Goal: Transaction & Acquisition: Obtain resource

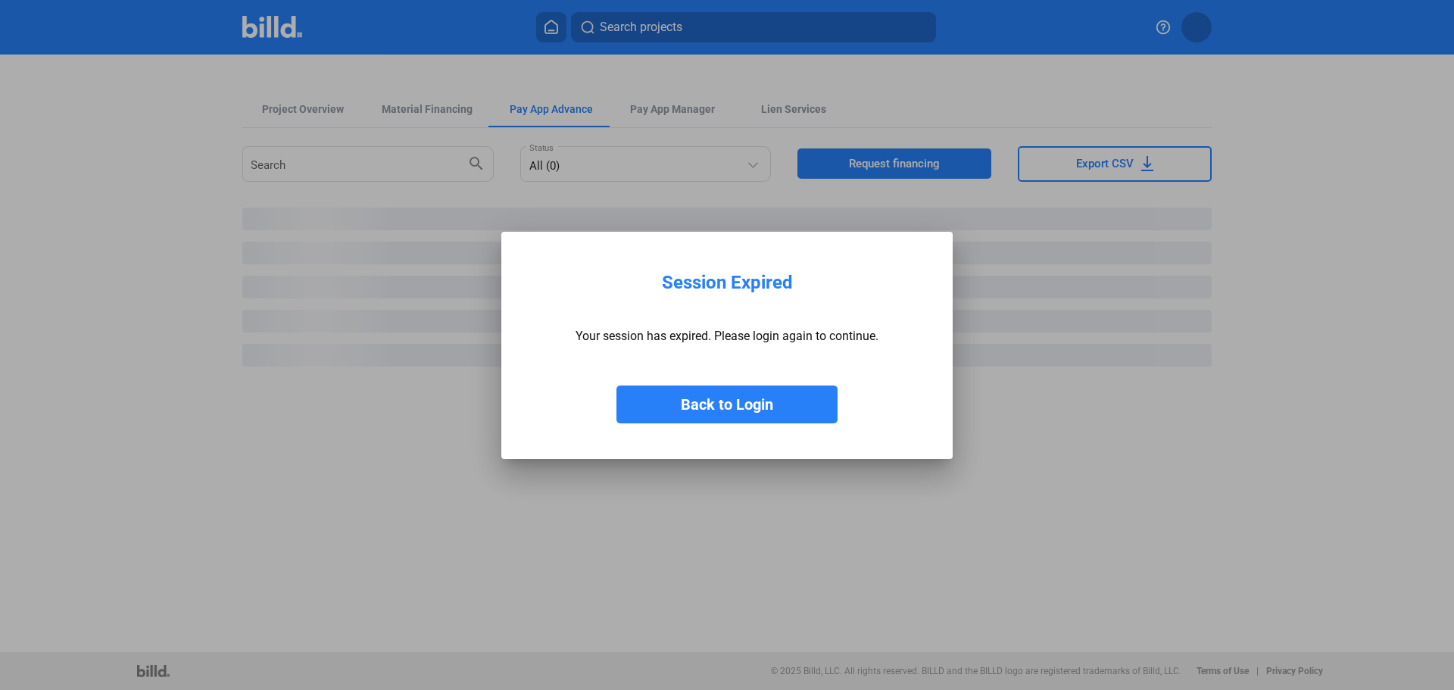
click at [721, 396] on button "Back to Login" at bounding box center [726, 404] width 221 height 38
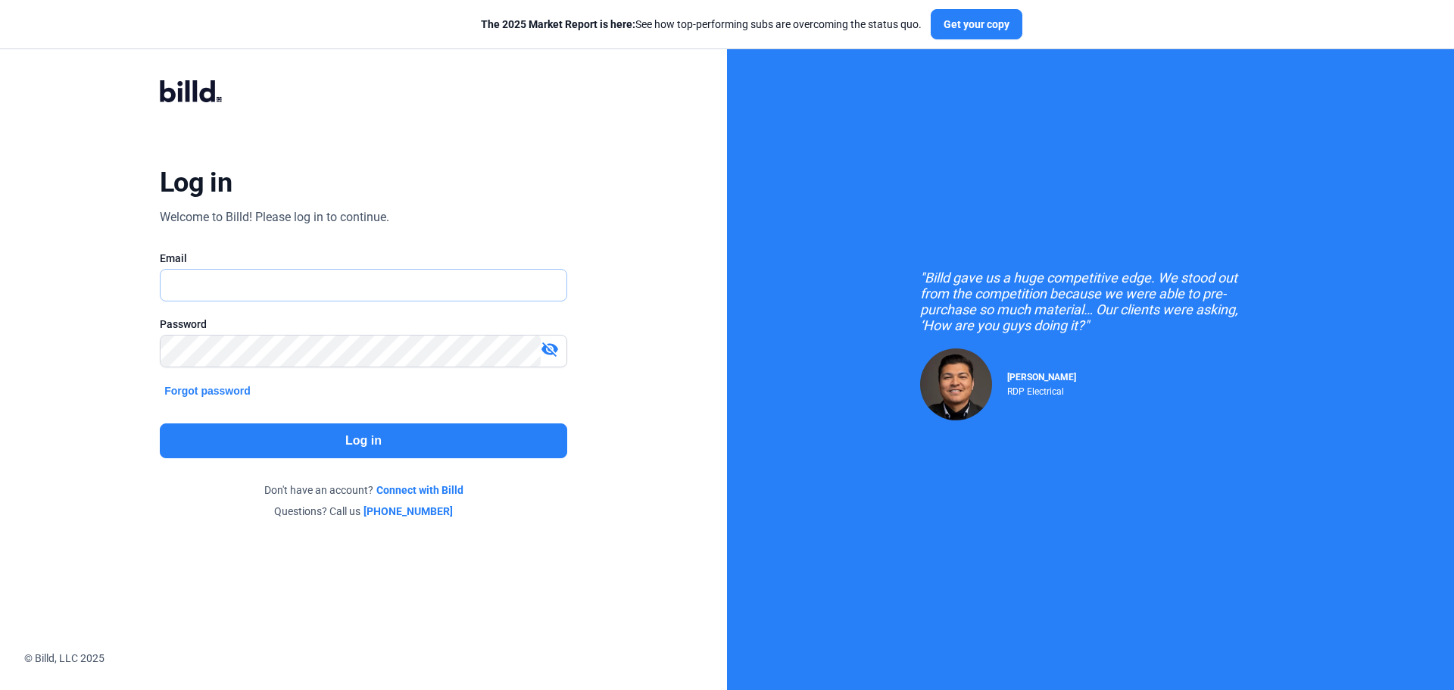
type input "[EMAIL_ADDRESS][DOMAIN_NAME]"
click at [398, 447] on button "Log in" at bounding box center [363, 440] width 407 height 35
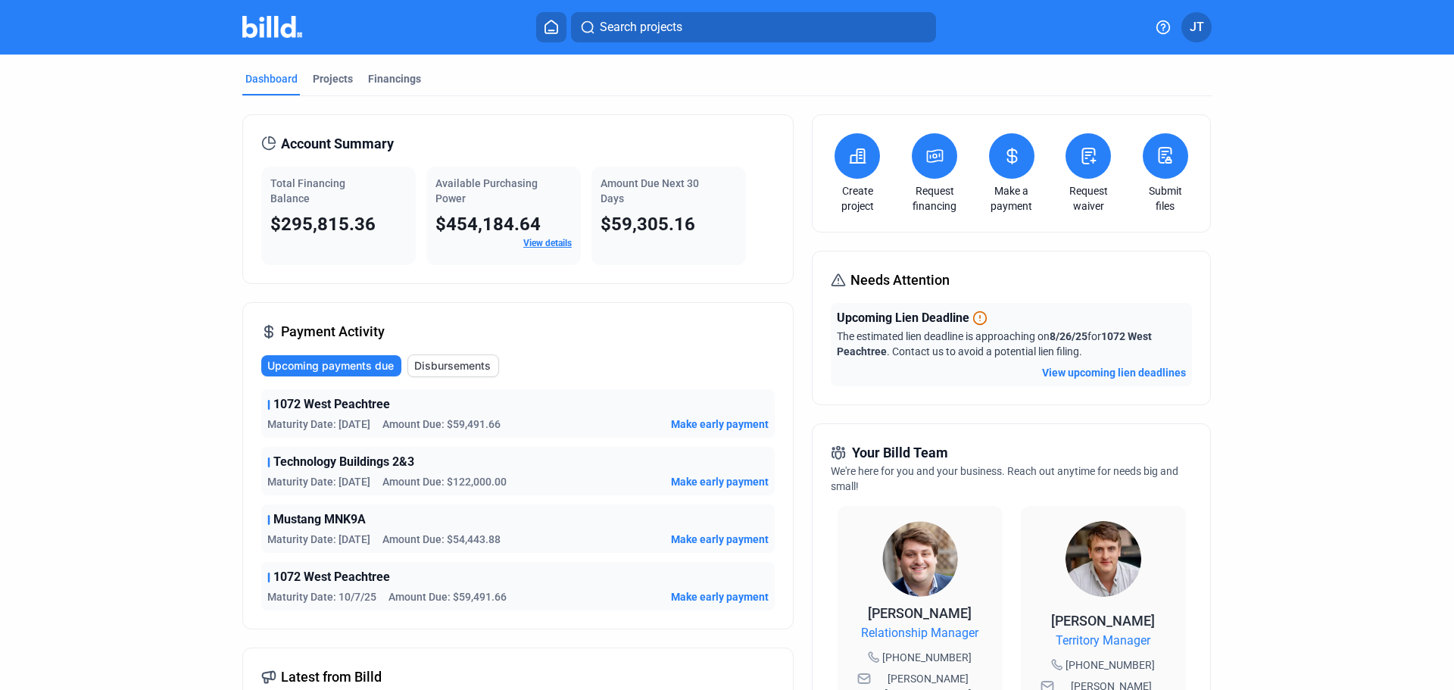
click at [173, 370] on dashboard "Dashboard Projects Financings Account Summary Total Financing Balance $295,815.…" at bounding box center [727, 572] width 1309 height 1035
click at [435, 367] on span "Disbursements" at bounding box center [452, 365] width 76 height 15
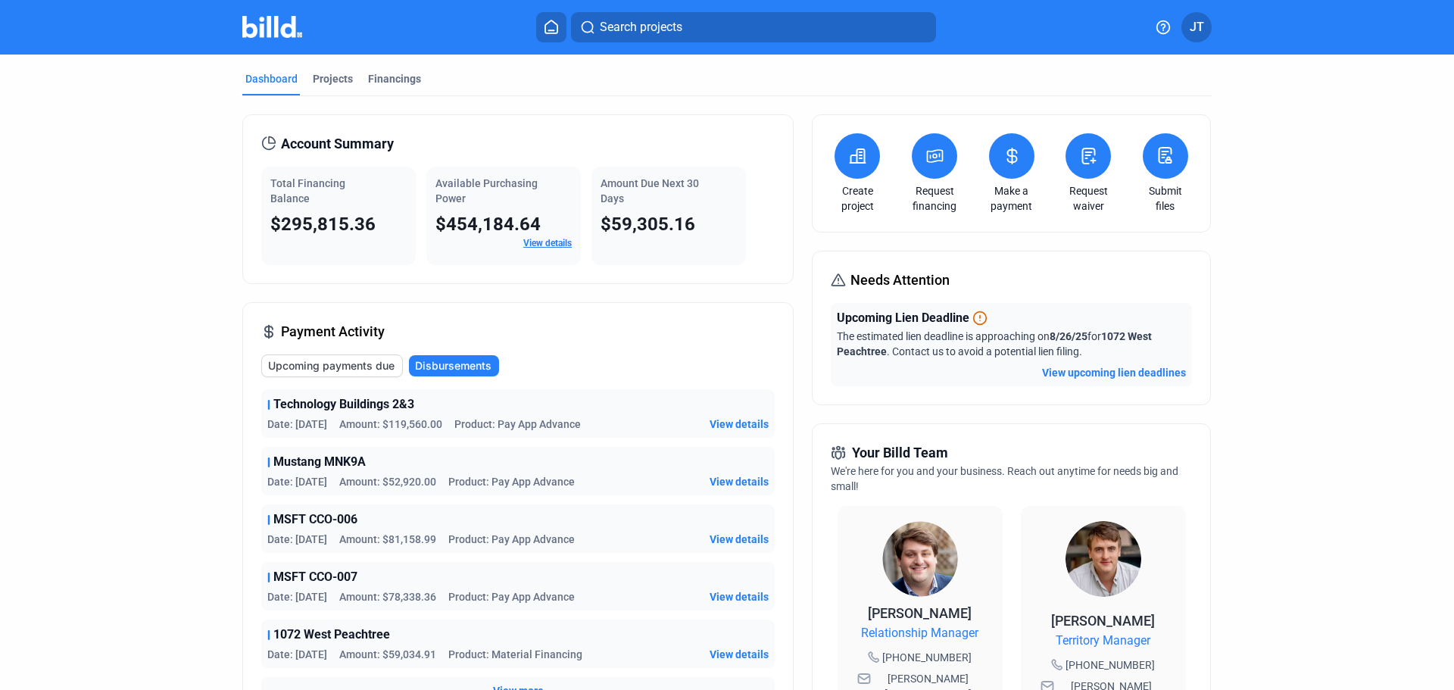
click at [357, 368] on span "Upcoming payments due" at bounding box center [331, 365] width 126 height 15
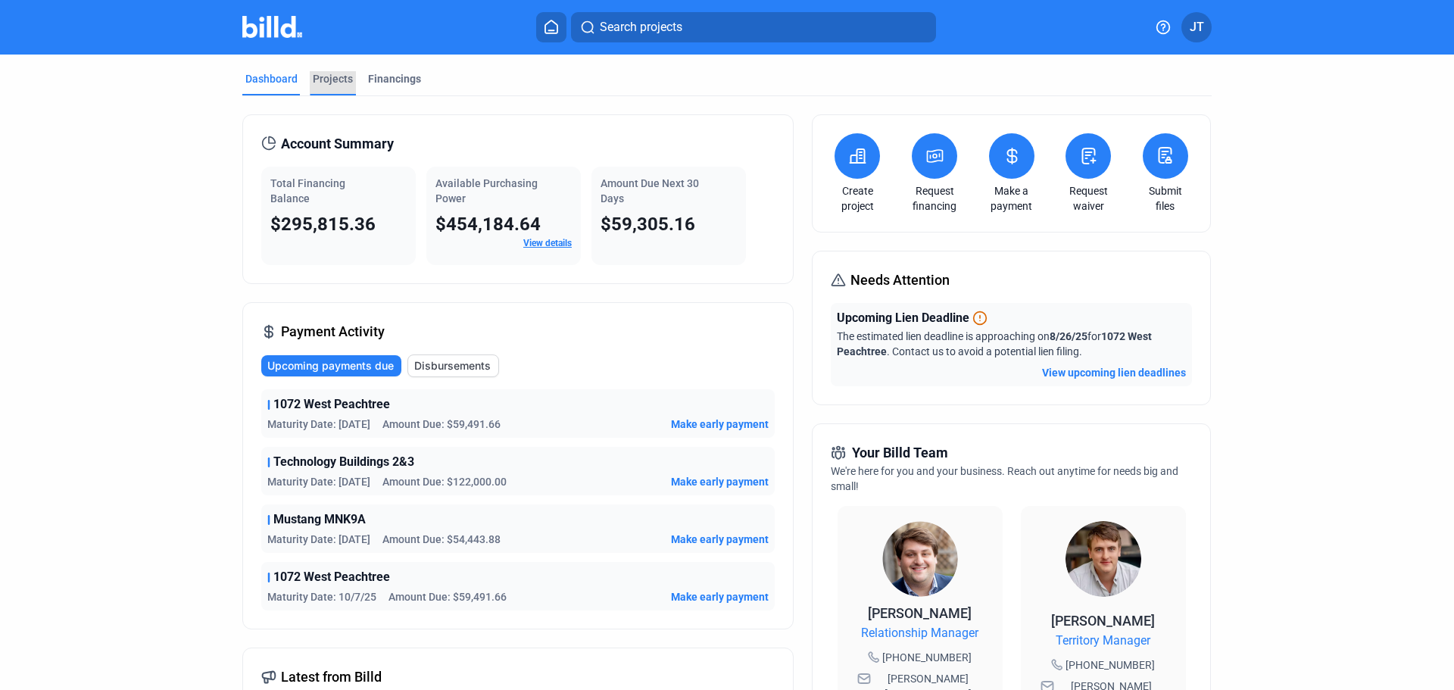
click at [339, 74] on div "Projects" at bounding box center [333, 78] width 40 height 15
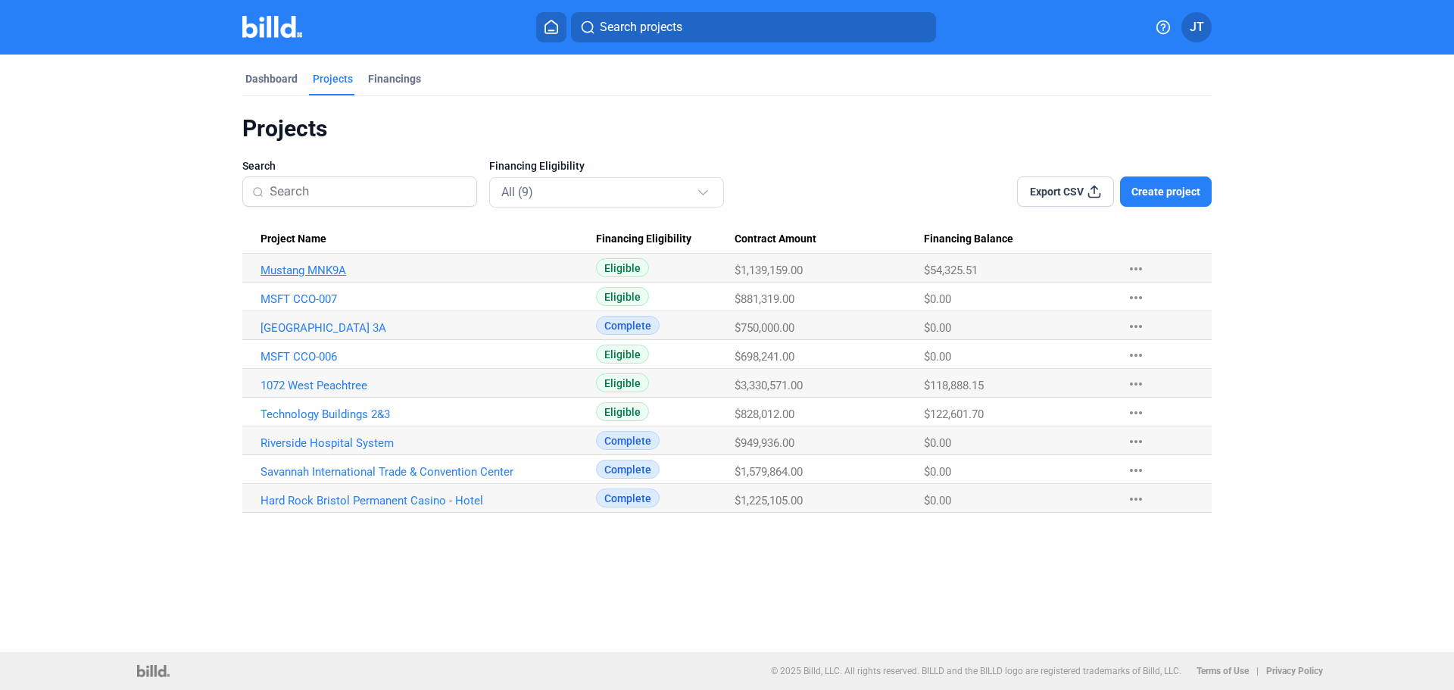
click at [293, 267] on link "Mustang MNK9A" at bounding box center [428, 271] width 335 height 14
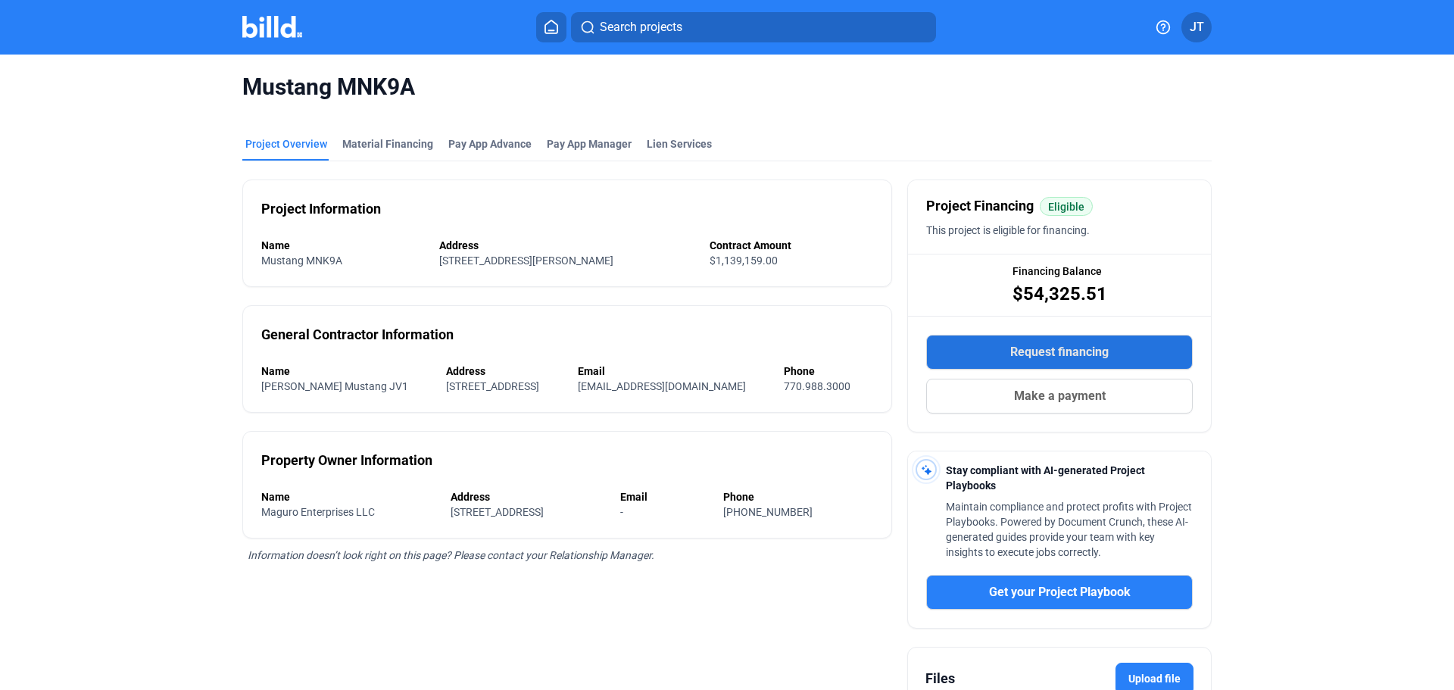
click at [1072, 357] on span "Request financing" at bounding box center [1059, 352] width 98 height 18
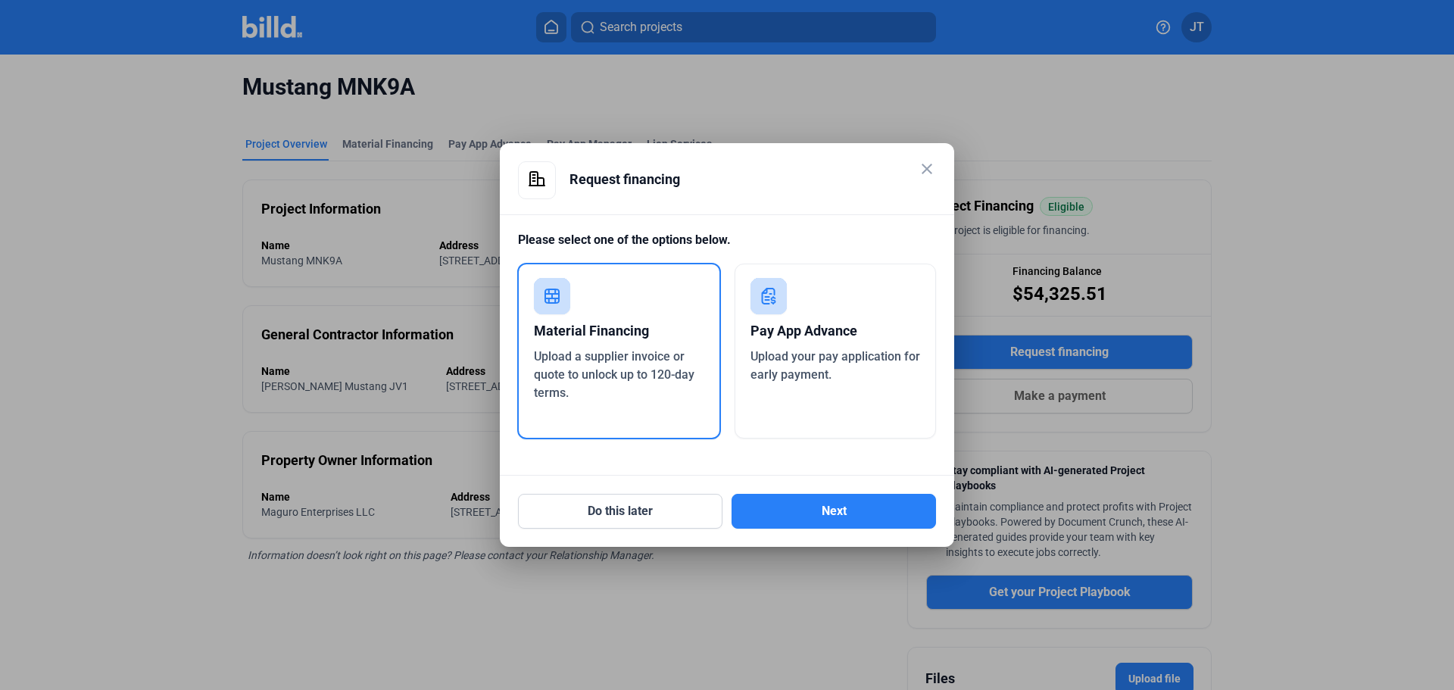
click at [845, 373] on div "Upload your pay application for early payment." at bounding box center [835, 366] width 170 height 36
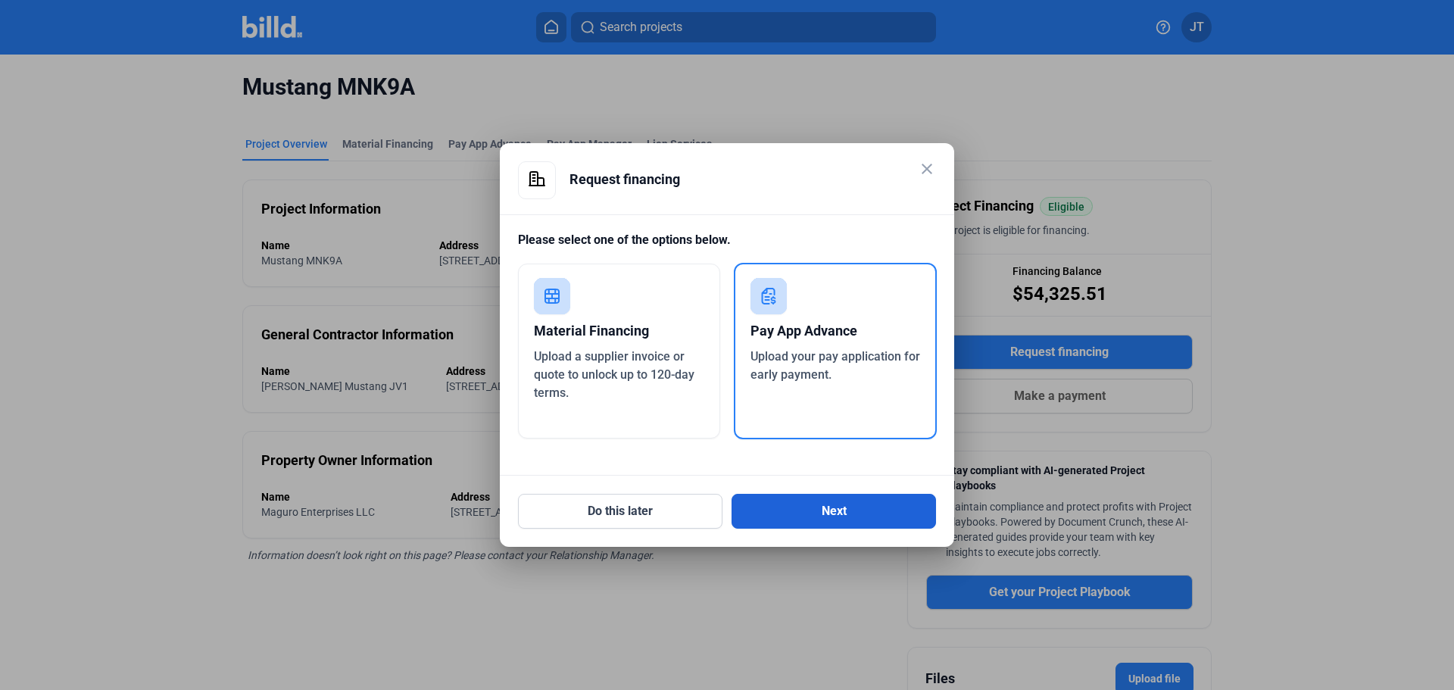
click at [837, 507] on button "Next" at bounding box center [834, 511] width 204 height 35
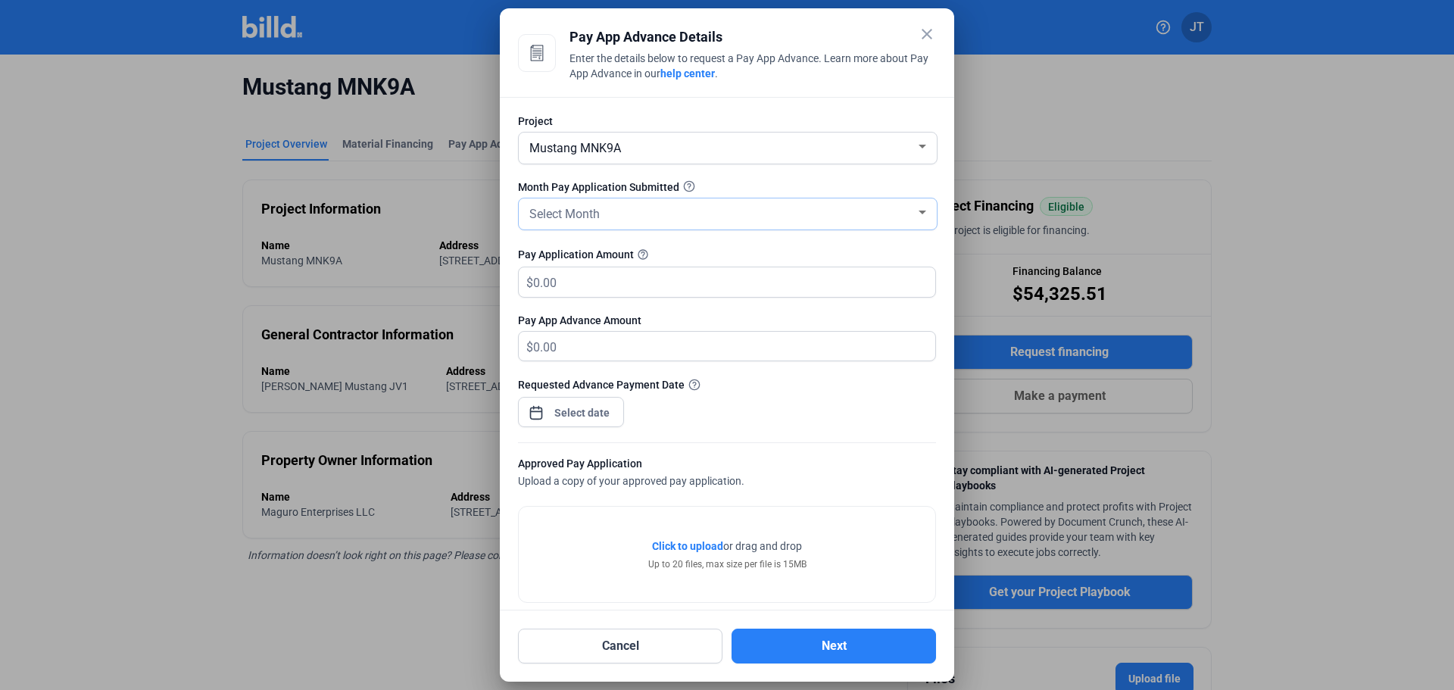
click at [673, 215] on div "Select Month" at bounding box center [720, 212] width 389 height 21
click at [560, 281] on span "AUG" at bounding box center [723, 270] width 395 height 27
click at [619, 293] on input "text" at bounding box center [734, 282] width 402 height 30
type input "1"
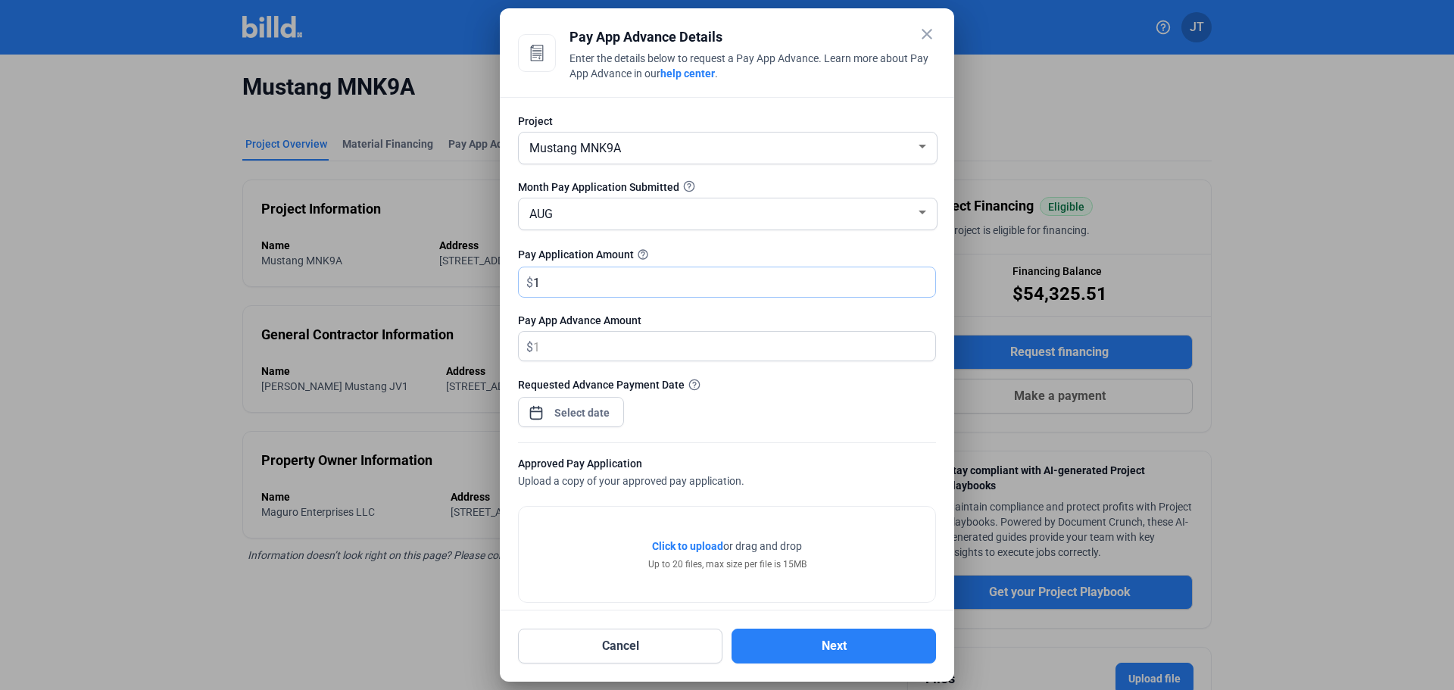
type input "1.00"
type input "10"
type input "10.00"
type input "101"
type input "101.00"
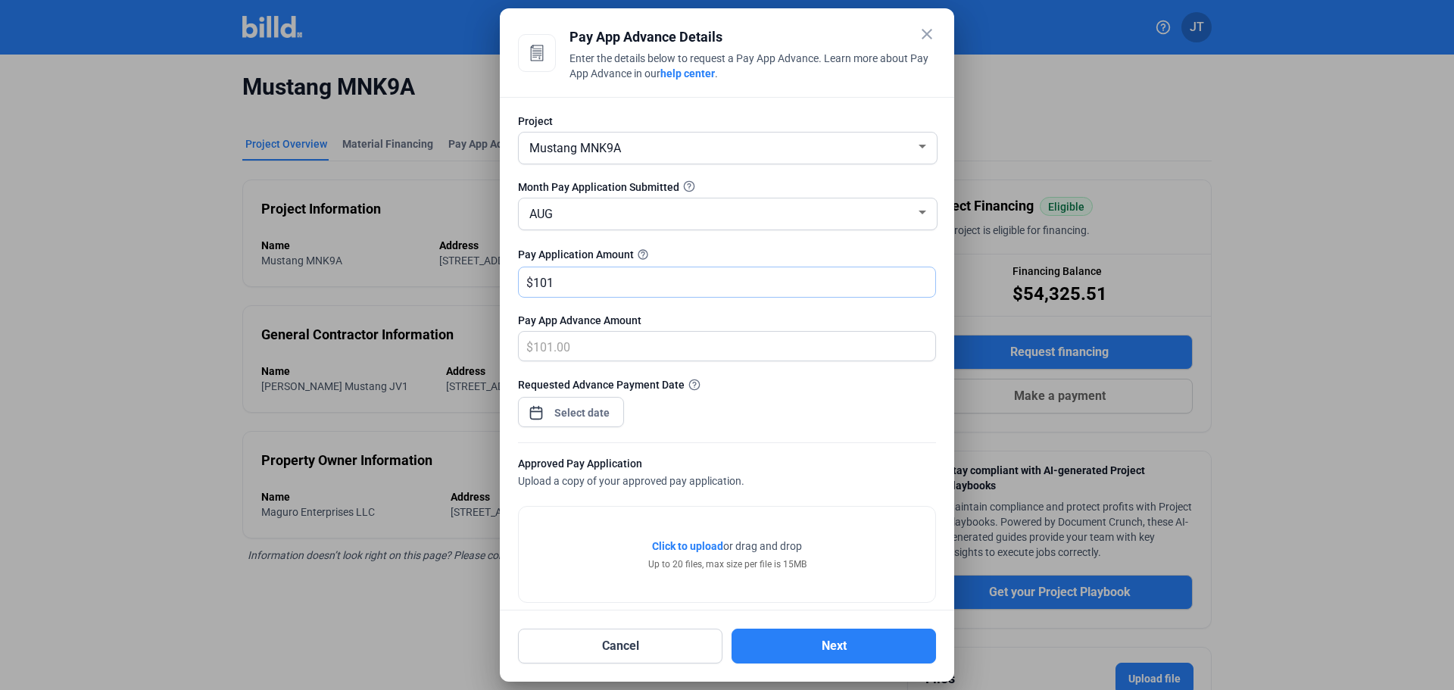
type input "1017"
type input "1,017.00"
type input "1,0170"
type input "10,170.00"
type input "10,1700"
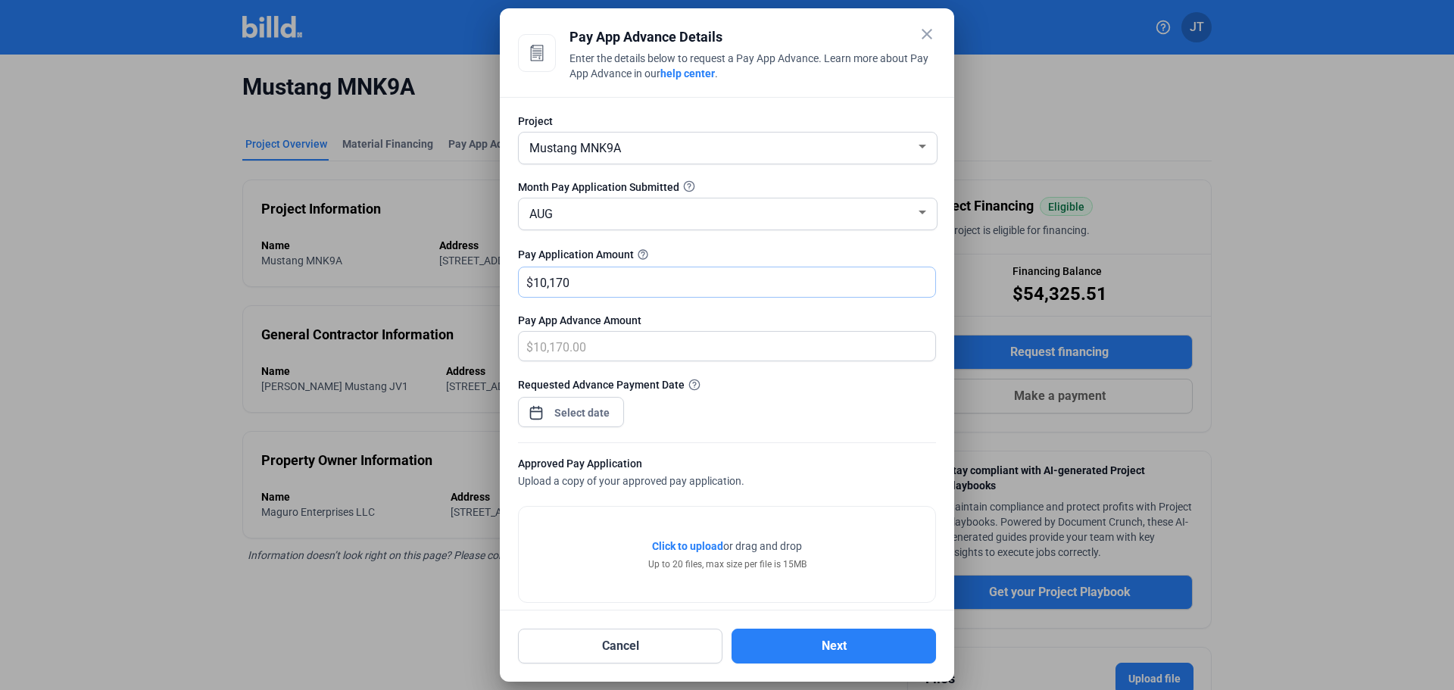
type input "101,700.00"
type input "101,700"
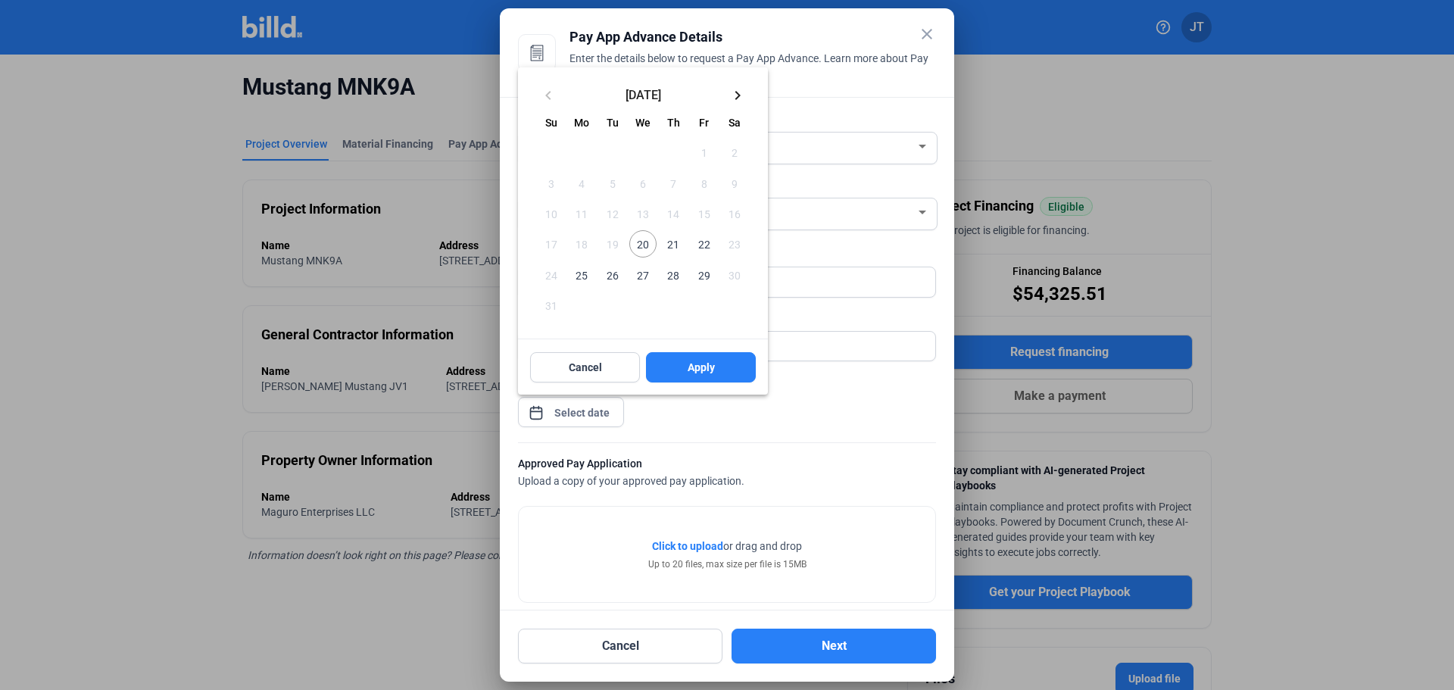
click at [573, 409] on div "close Pay App Advance Details Enter the details below to request a Pay App Adva…" at bounding box center [727, 345] width 1454 height 690
click at [667, 240] on span "21" at bounding box center [673, 243] width 27 height 27
click at [703, 370] on span "Apply" at bounding box center [701, 367] width 27 height 15
type input "[DATE]"
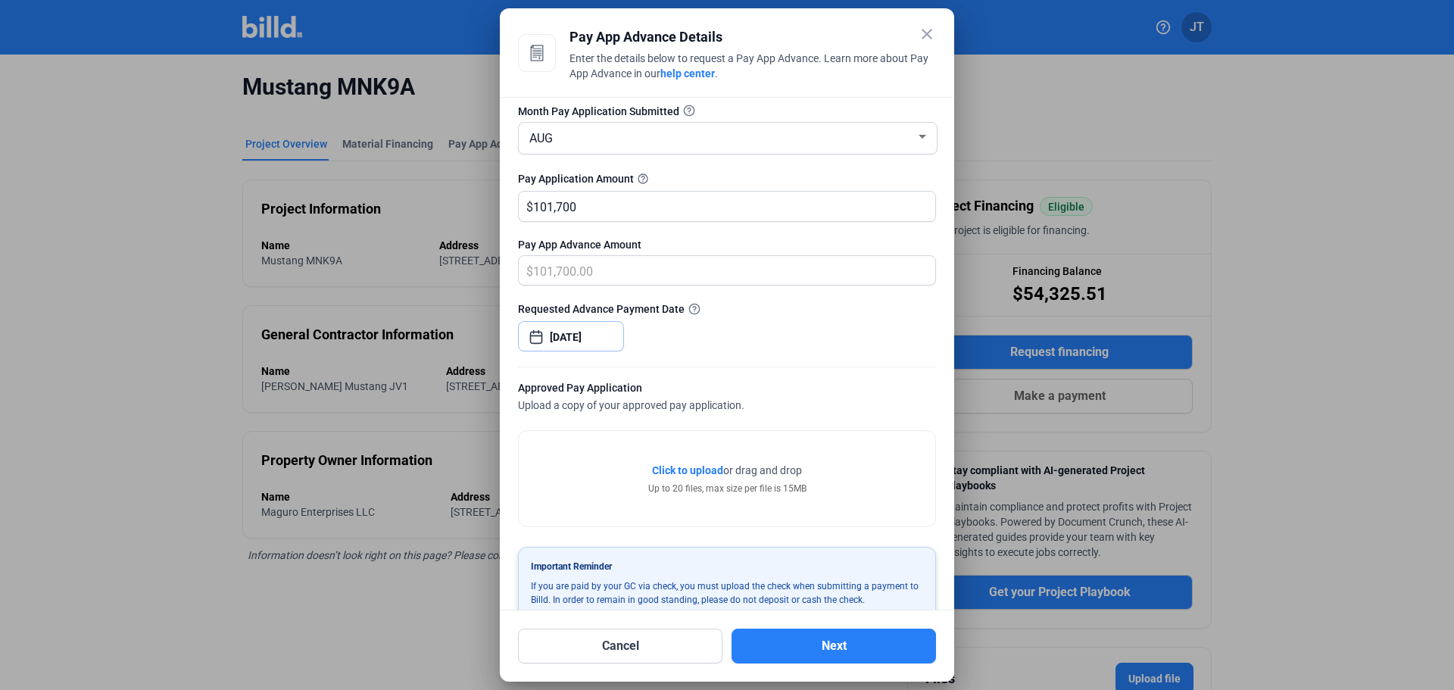
scroll to position [105, 0]
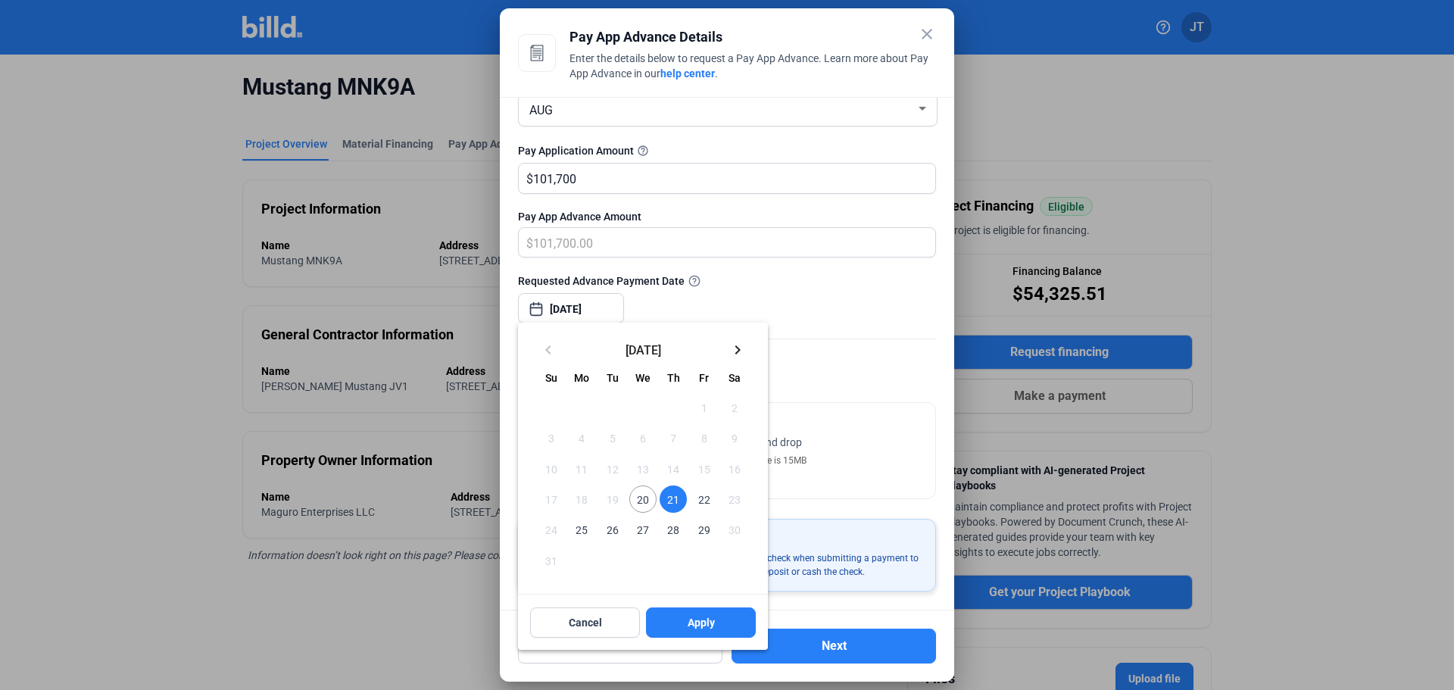
click at [828, 374] on div at bounding box center [727, 345] width 1454 height 690
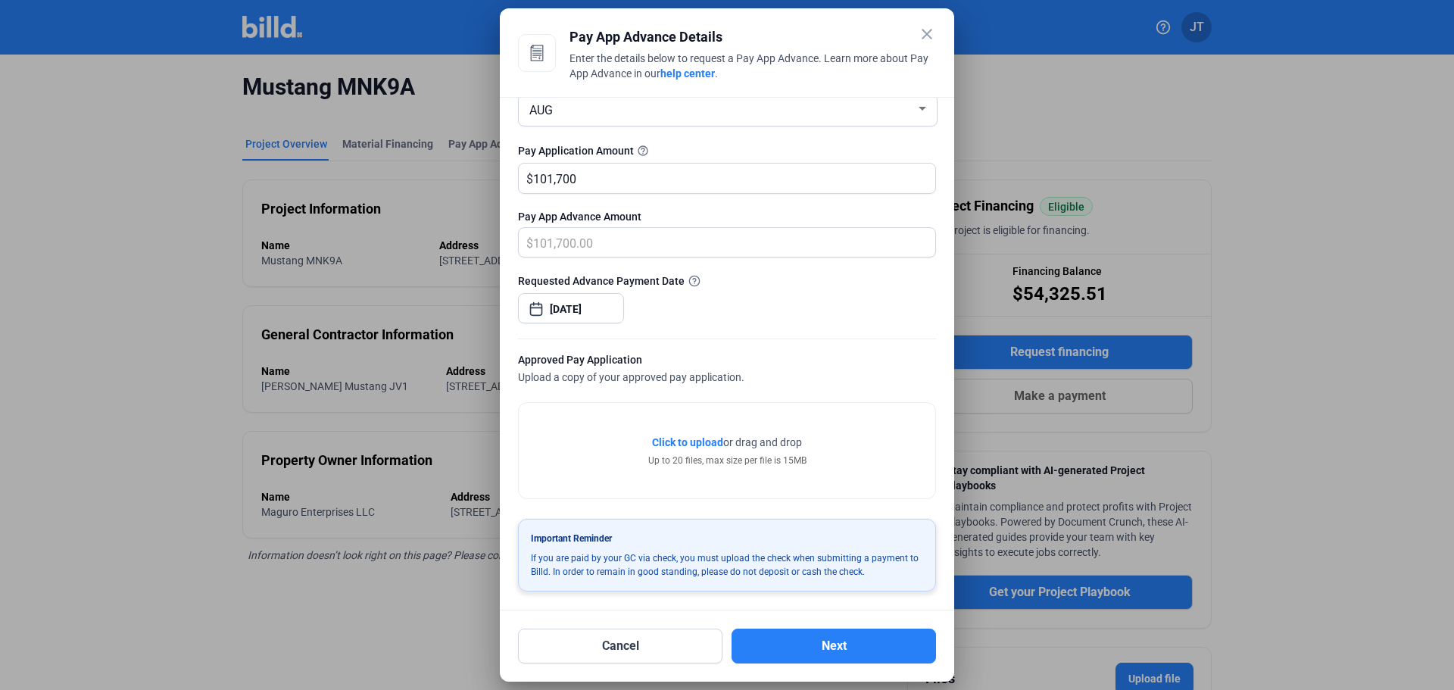
click at [838, 366] on div "Approved Pay Application" at bounding box center [727, 361] width 418 height 19
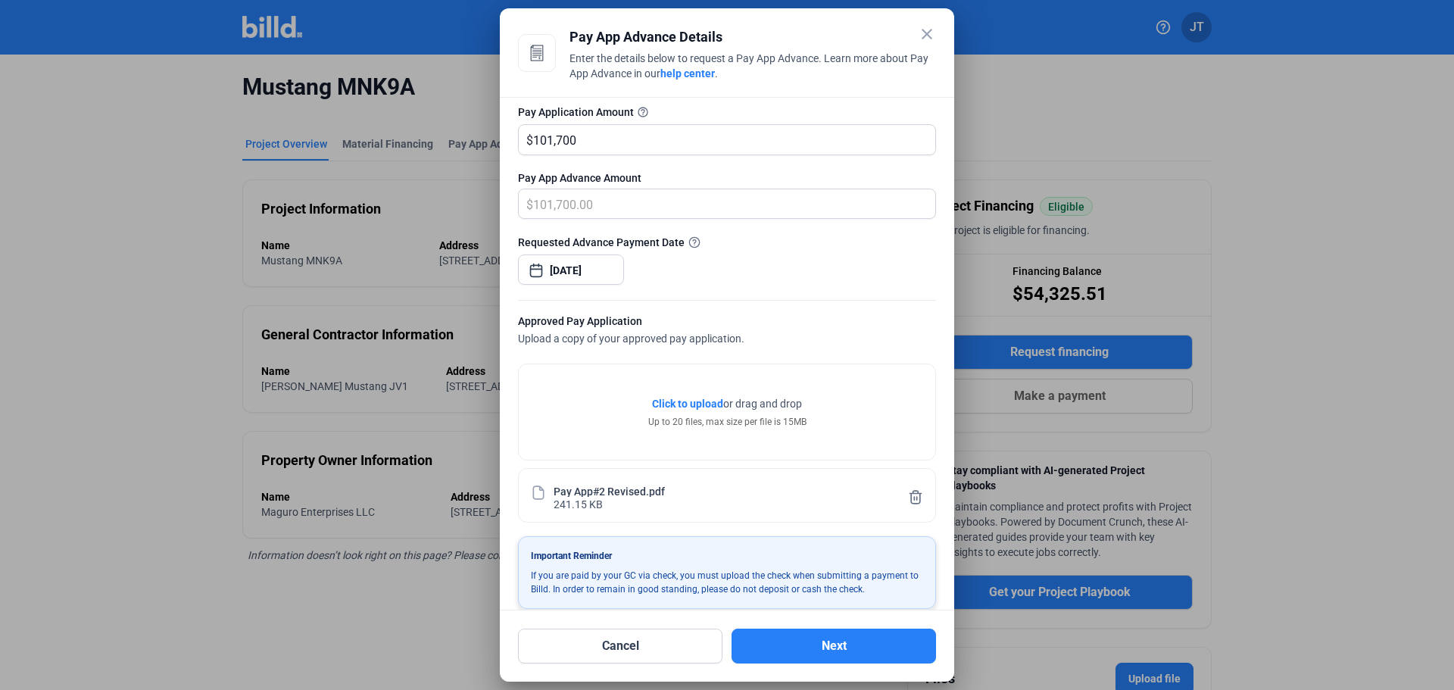
scroll to position [161, 0]
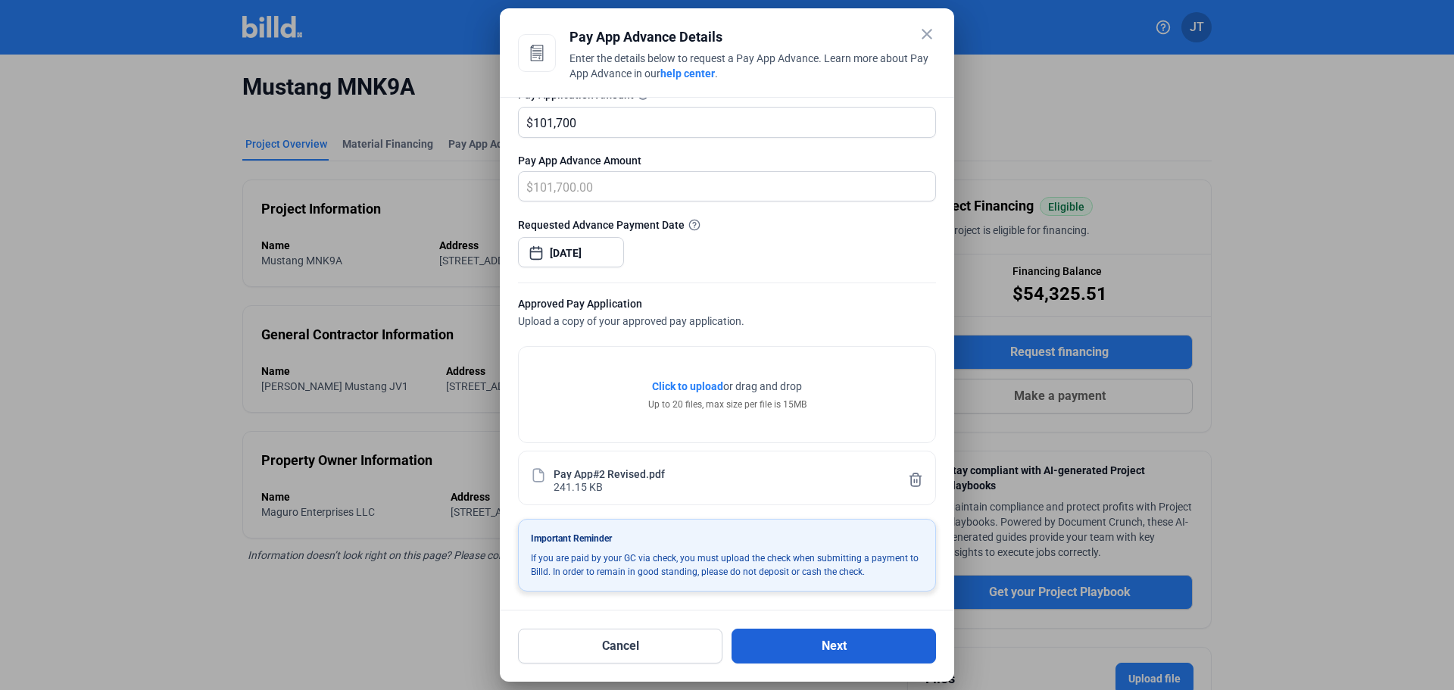
click at [835, 642] on button "Next" at bounding box center [834, 646] width 204 height 35
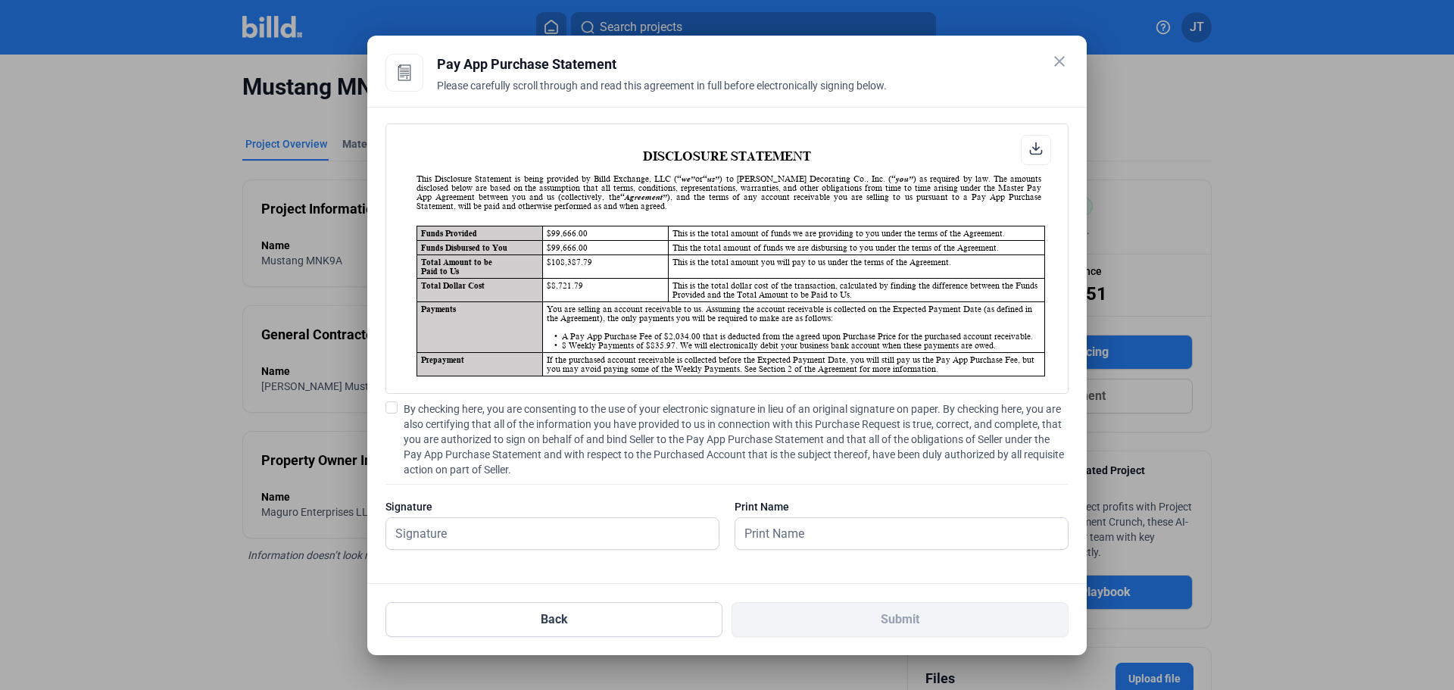
scroll to position [1, 0]
click at [540, 529] on input "text" at bounding box center [552, 533] width 332 height 31
type input "[PERSON_NAME]"
click at [811, 531] on input "text" at bounding box center [901, 533] width 332 height 31
type input "[PERSON_NAME]"
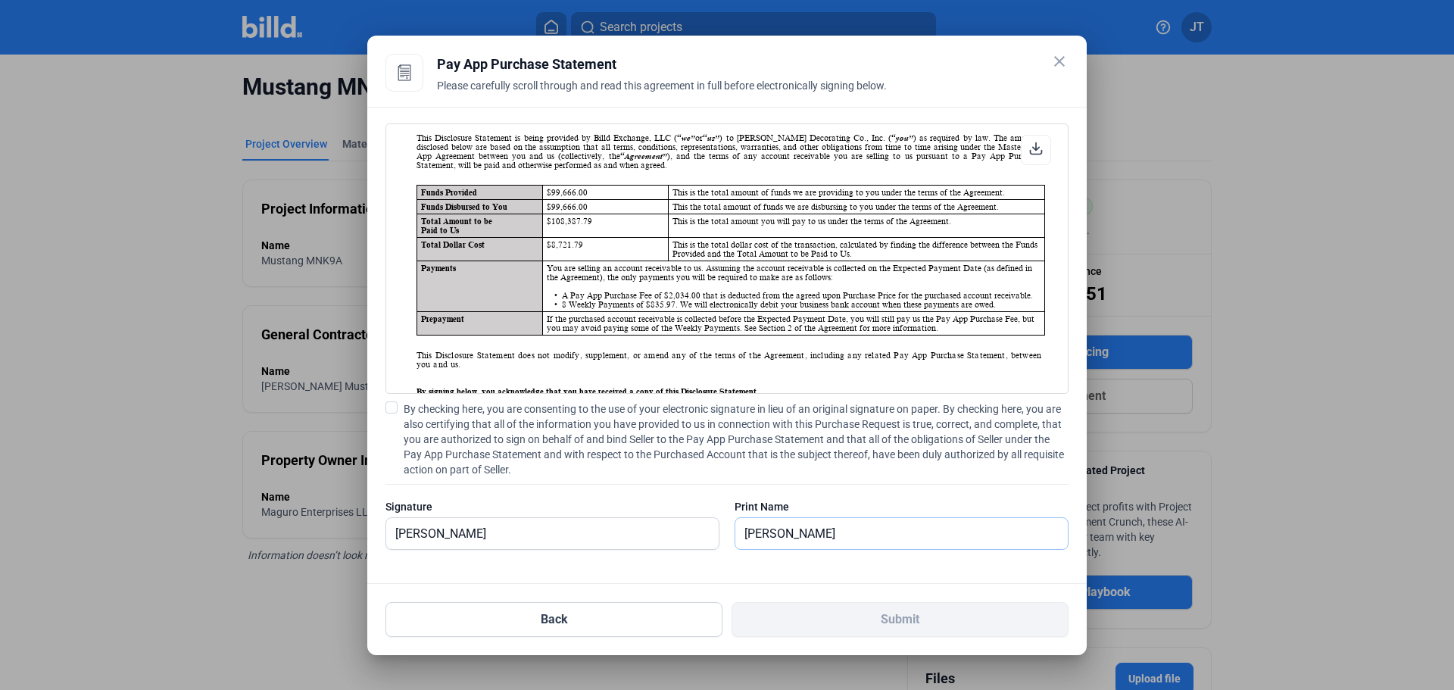
scroll to position [76, 0]
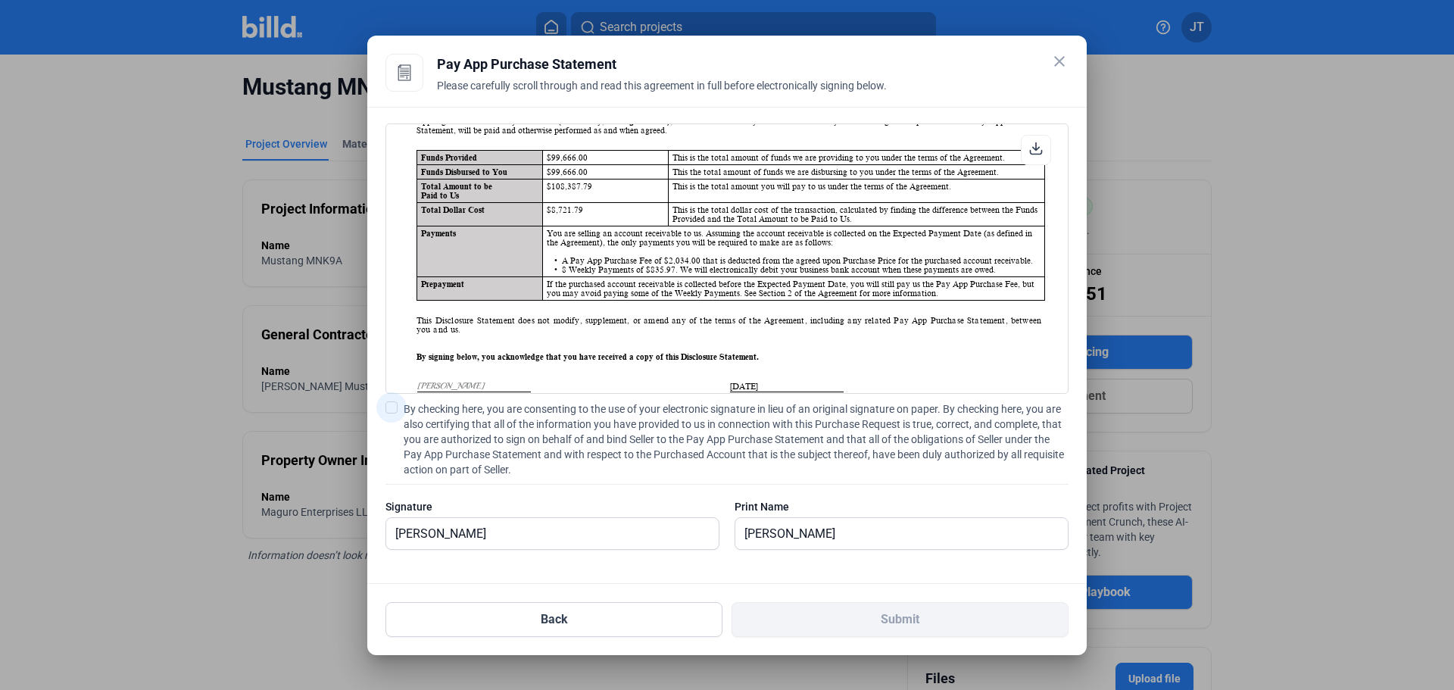
click at [392, 410] on span at bounding box center [391, 407] width 12 height 12
click at [0, 0] on input "By checking here, you are consenting to the use of your electronic signature in…" at bounding box center [0, 0] width 0 height 0
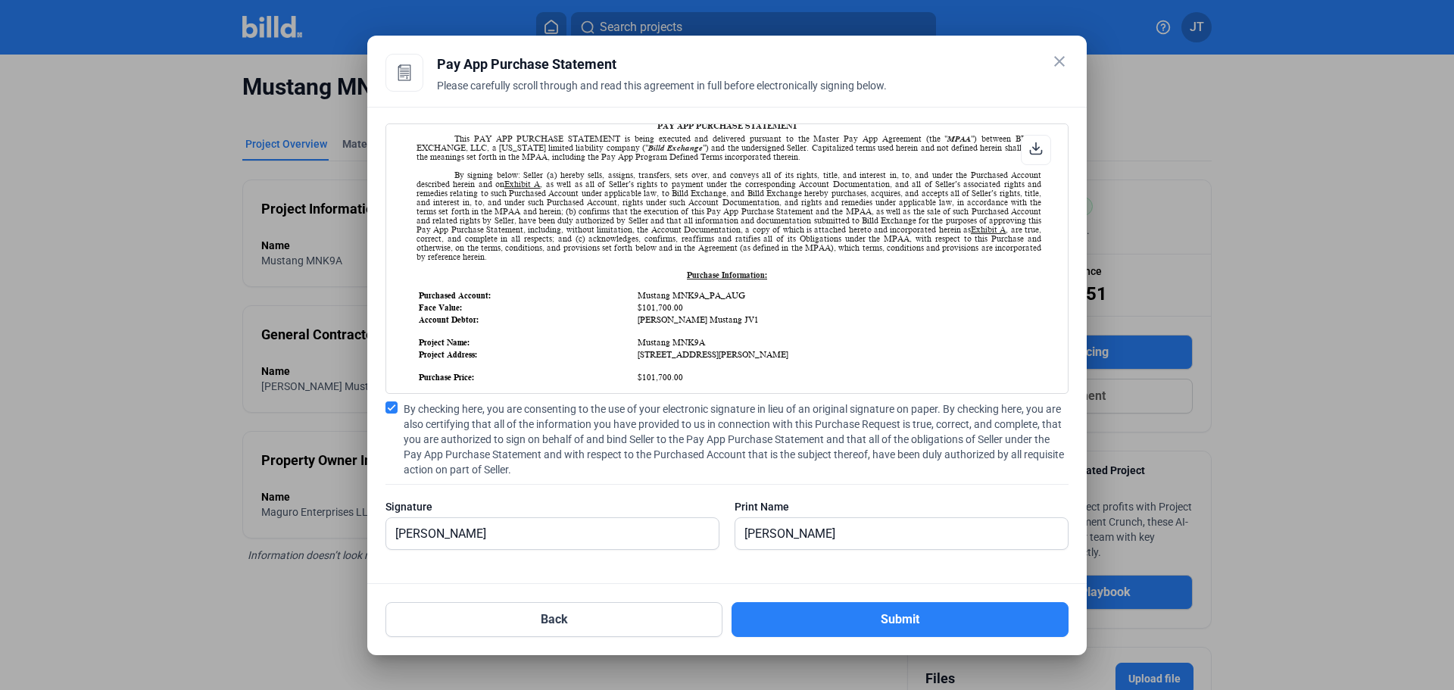
scroll to position [454, 0]
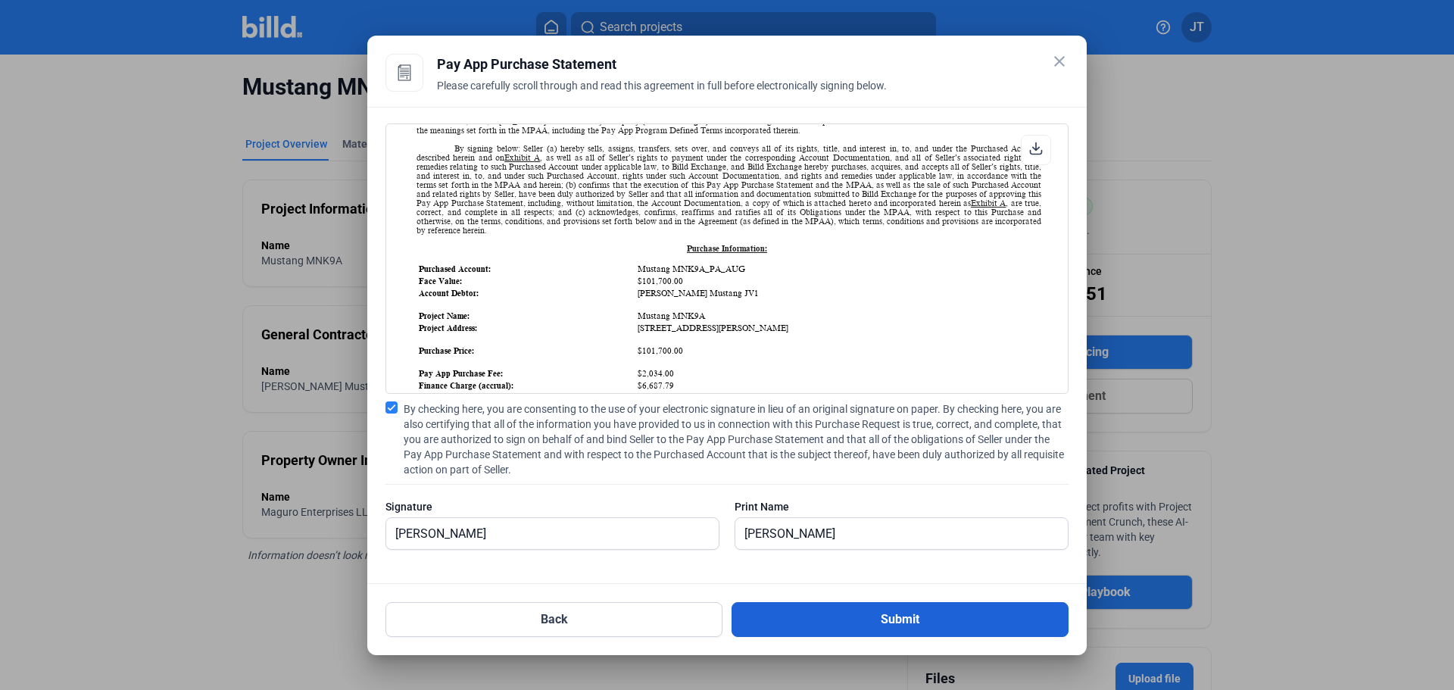
click at [885, 624] on button "Submit" at bounding box center [900, 619] width 337 height 35
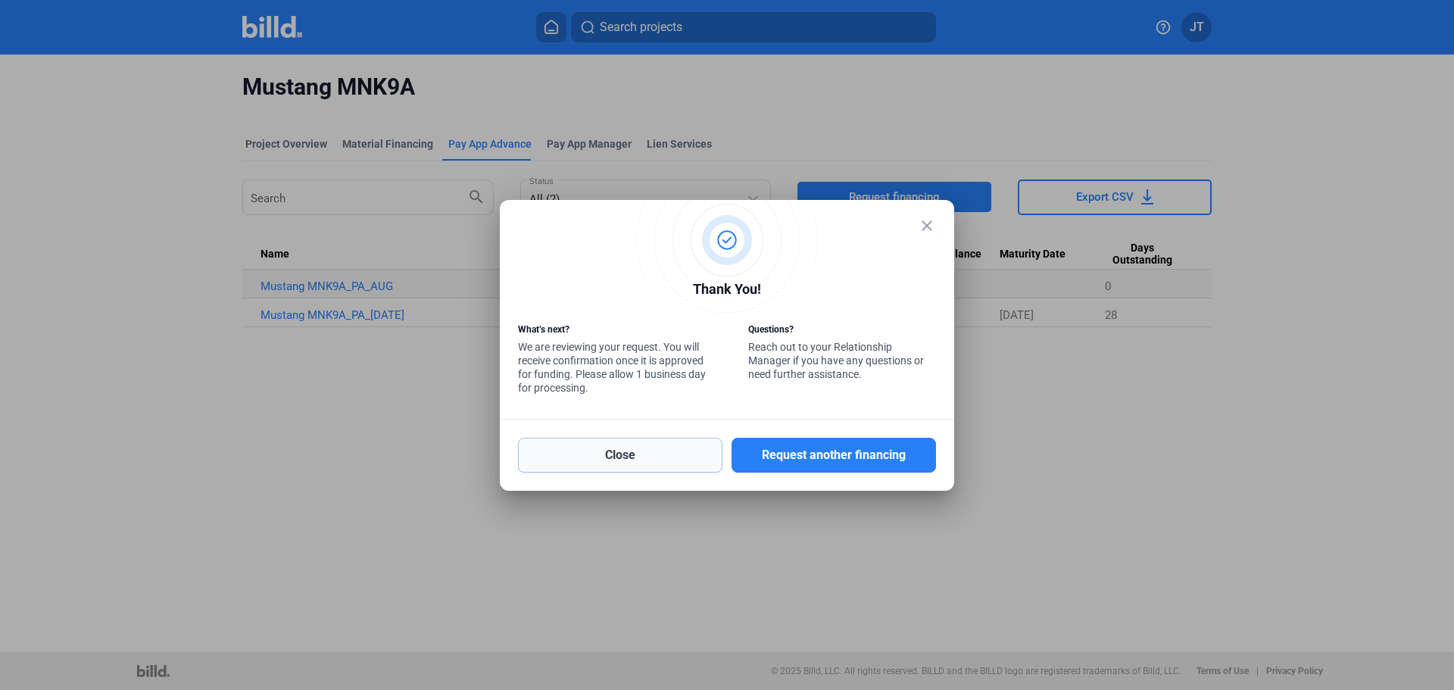
click at [646, 452] on button "Close" at bounding box center [620, 455] width 204 height 35
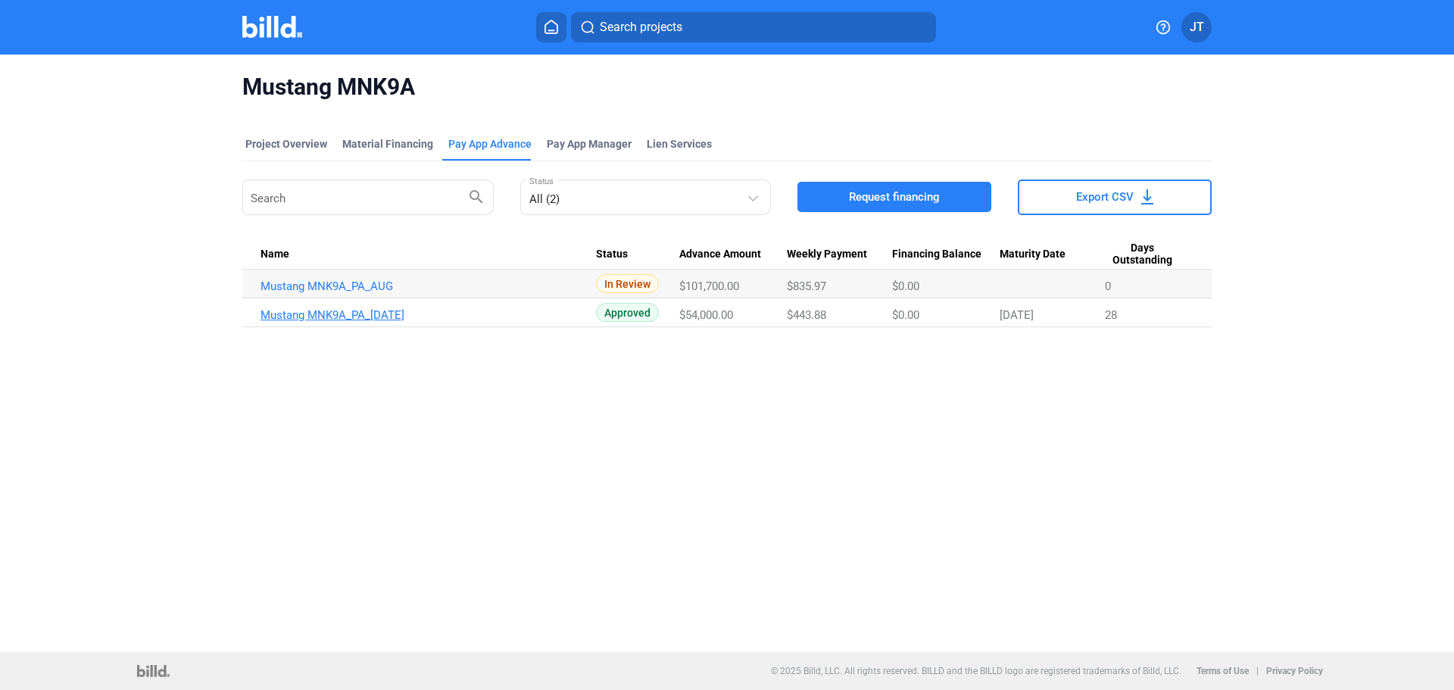
click at [365, 293] on link "Mustang MNK9A_PA_[DATE]" at bounding box center [428, 286] width 335 height 14
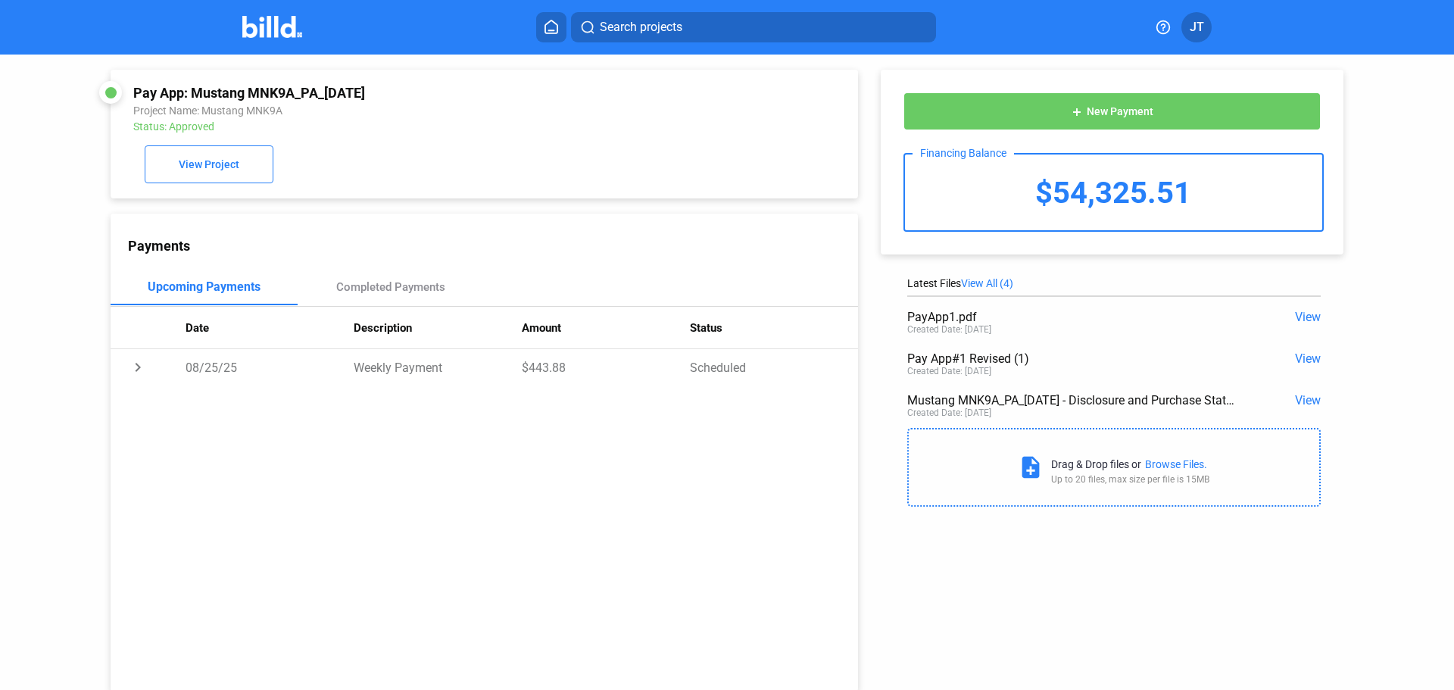
click at [279, 23] on img at bounding box center [272, 27] width 60 height 22
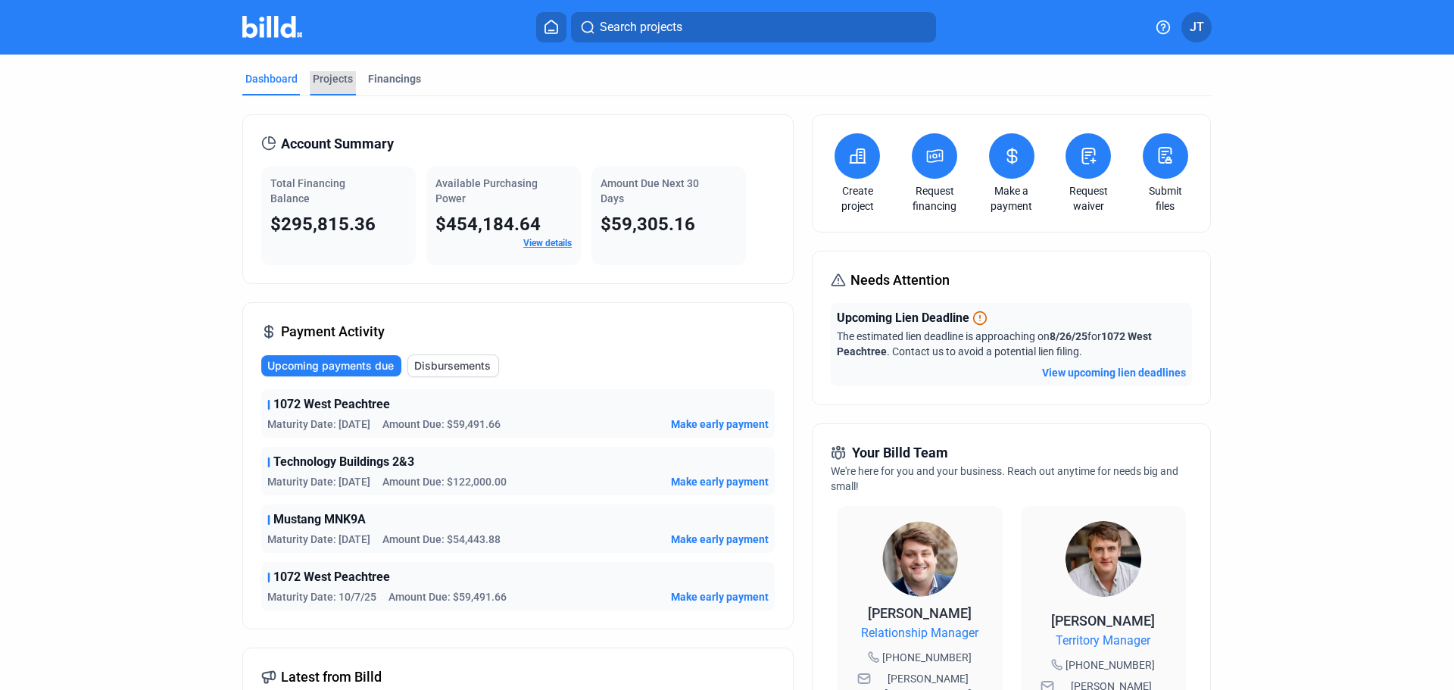
click at [341, 72] on div "Projects" at bounding box center [333, 78] width 40 height 15
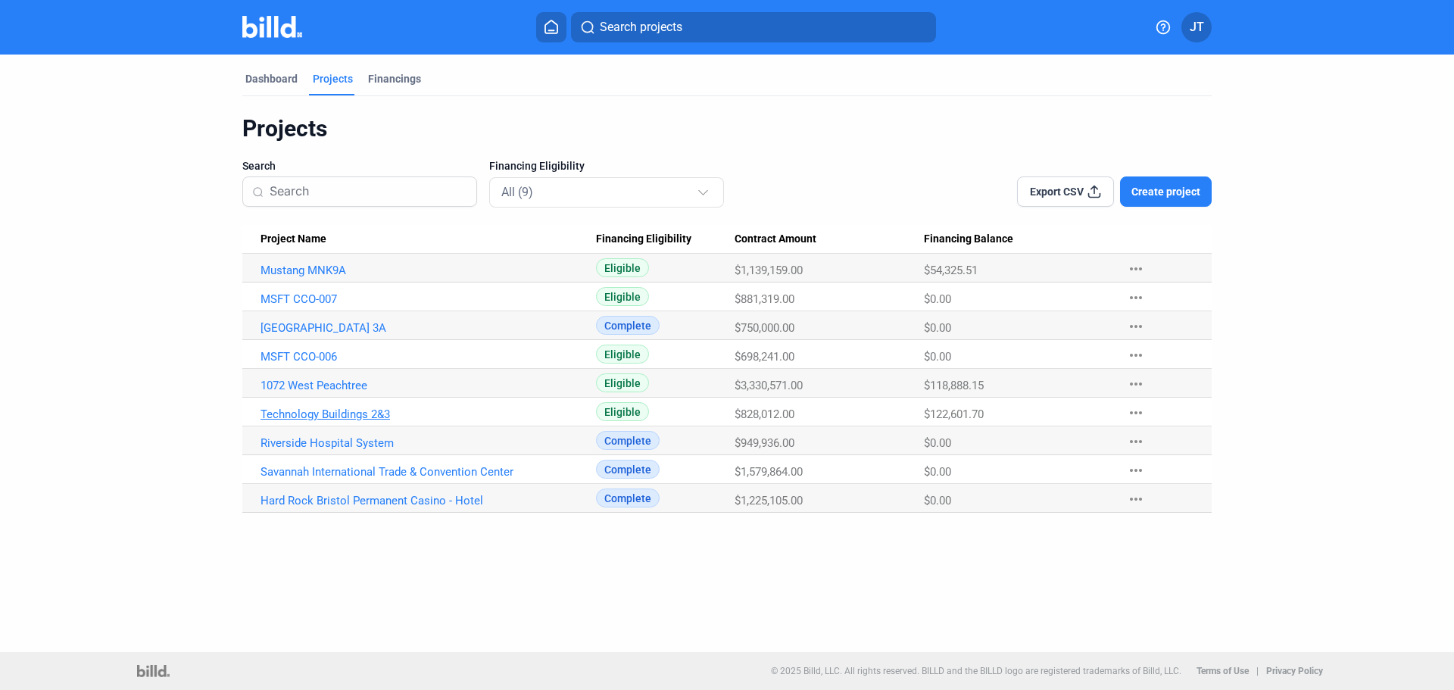
click at [353, 277] on link "Technology Buildings 2&3" at bounding box center [428, 271] width 335 height 14
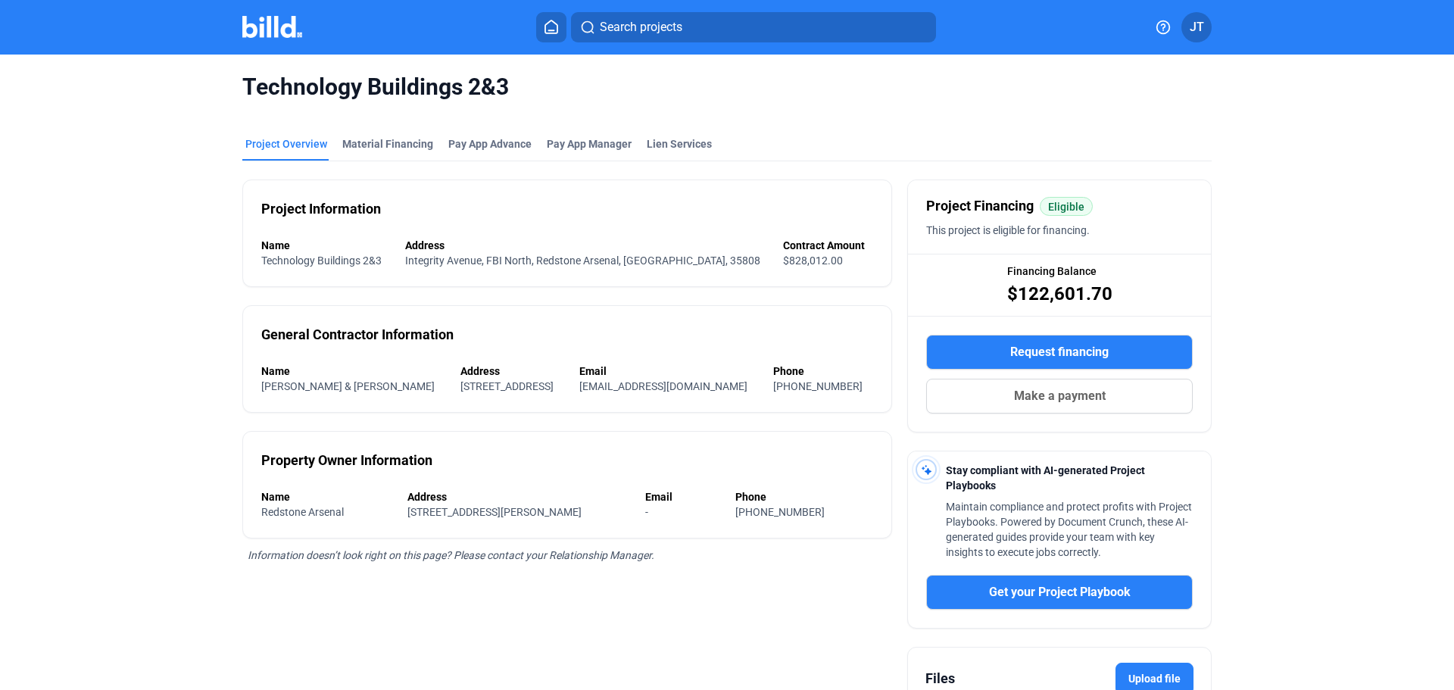
click at [1057, 343] on span "Request financing" at bounding box center [1059, 352] width 98 height 18
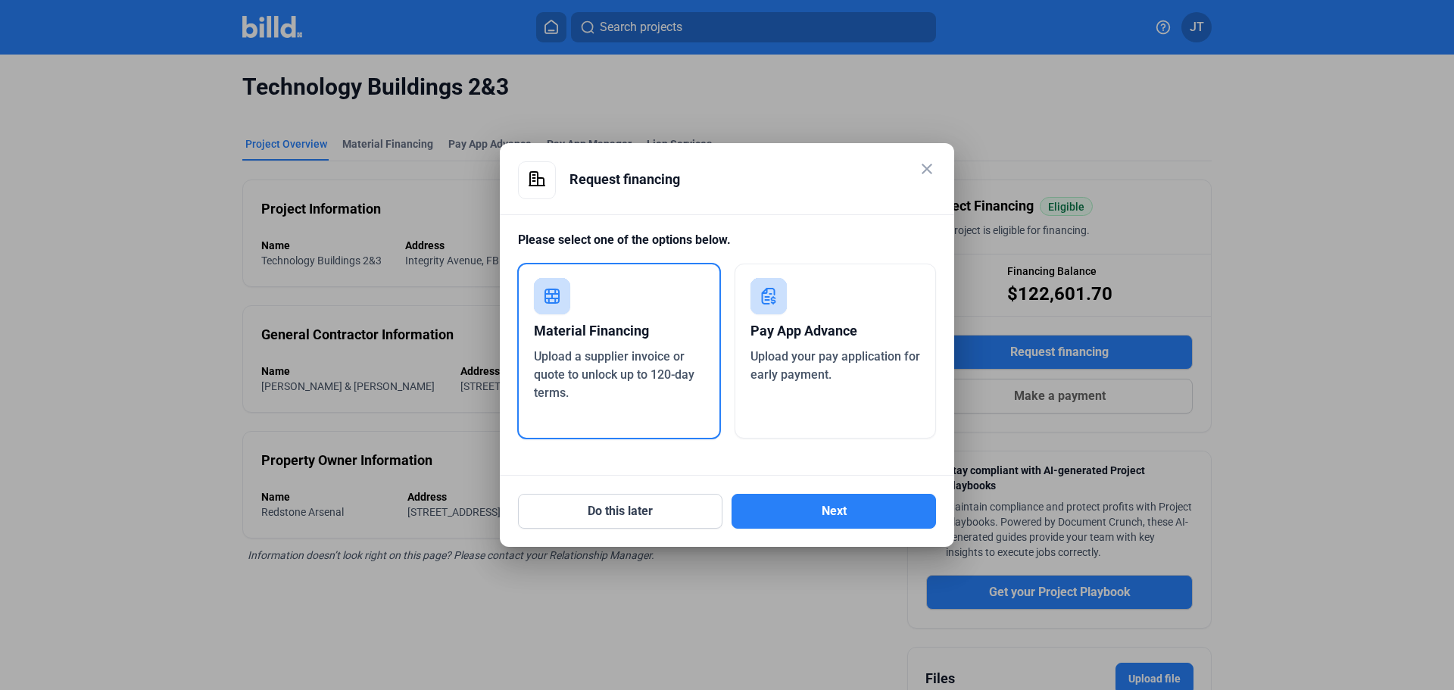
click at [806, 358] on span "Upload your pay application for early payment." at bounding box center [835, 365] width 170 height 33
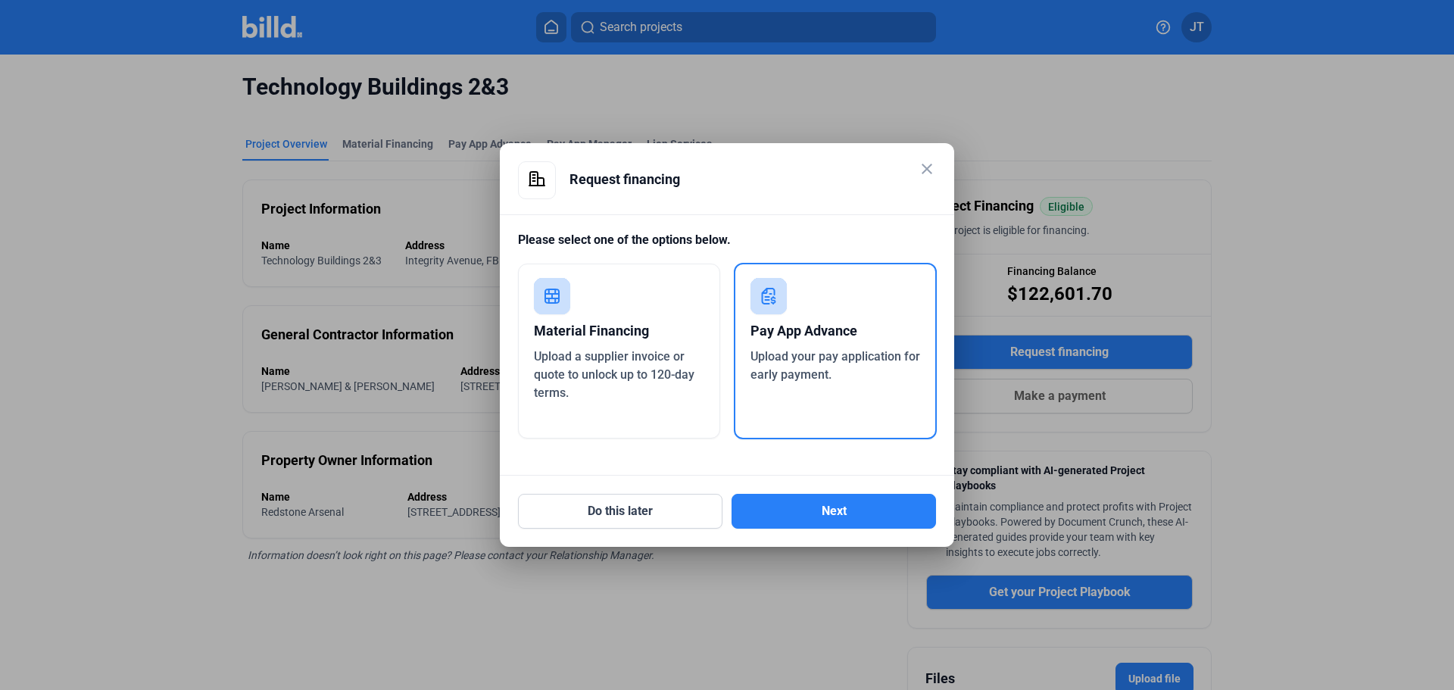
click at [843, 531] on mat-dialog-container "close Request financing Please select one of the options below. Material Financ…" at bounding box center [727, 345] width 454 height 404
click at [851, 524] on button "Next" at bounding box center [834, 511] width 204 height 35
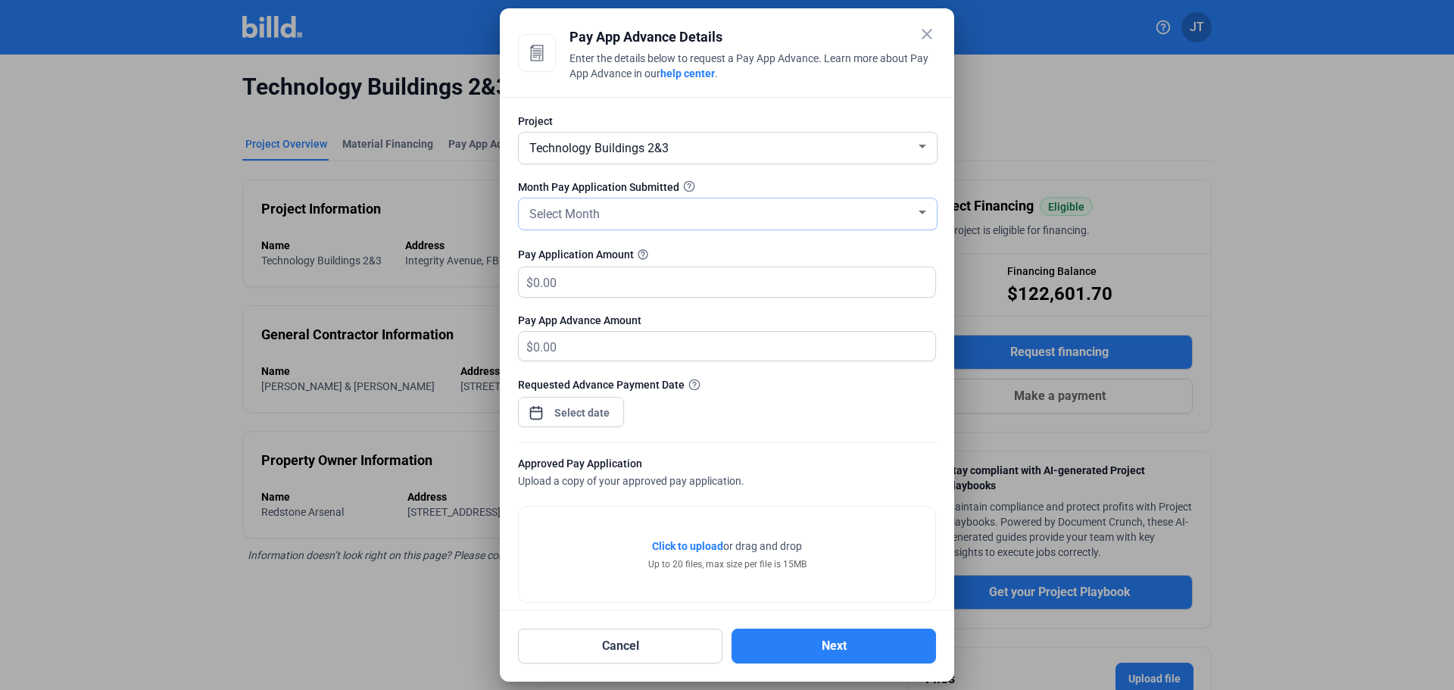
click at [679, 204] on div "Select Month" at bounding box center [720, 212] width 389 height 21
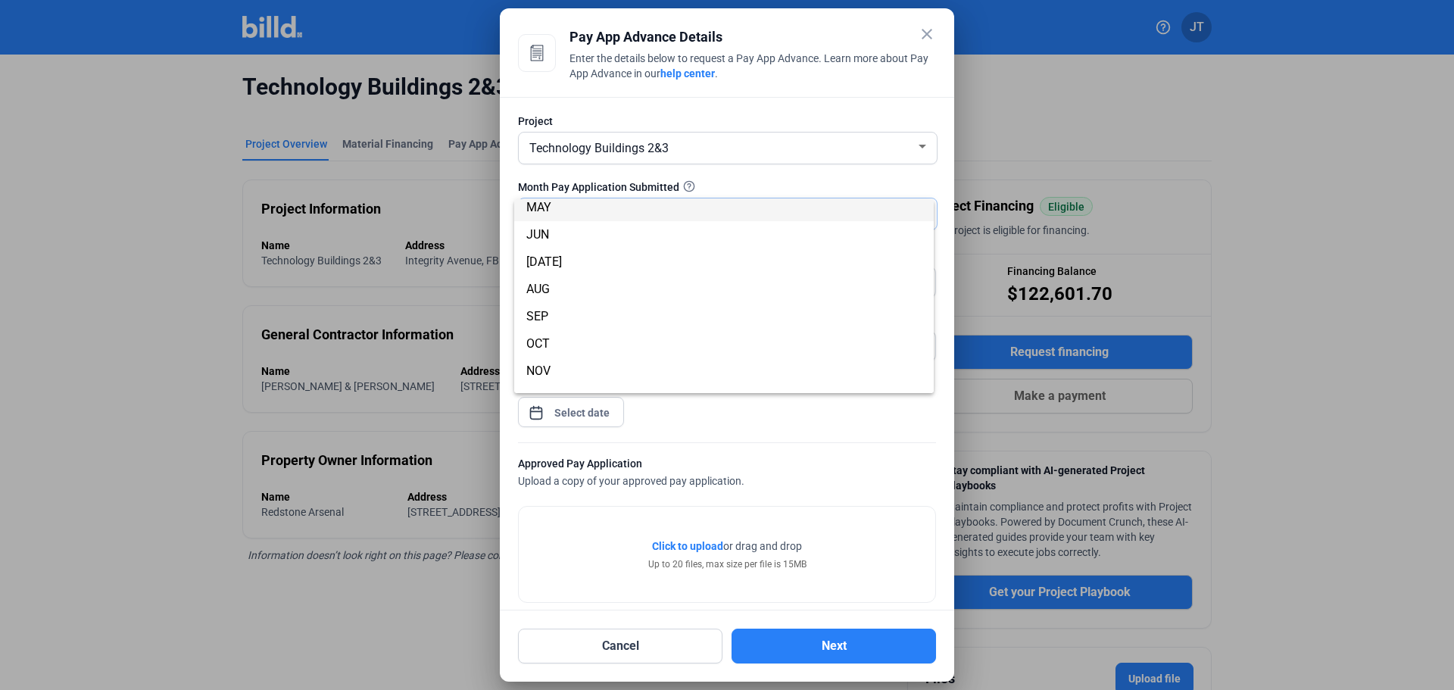
scroll to position [133, 0]
click at [573, 267] on span "AUG" at bounding box center [723, 270] width 395 height 27
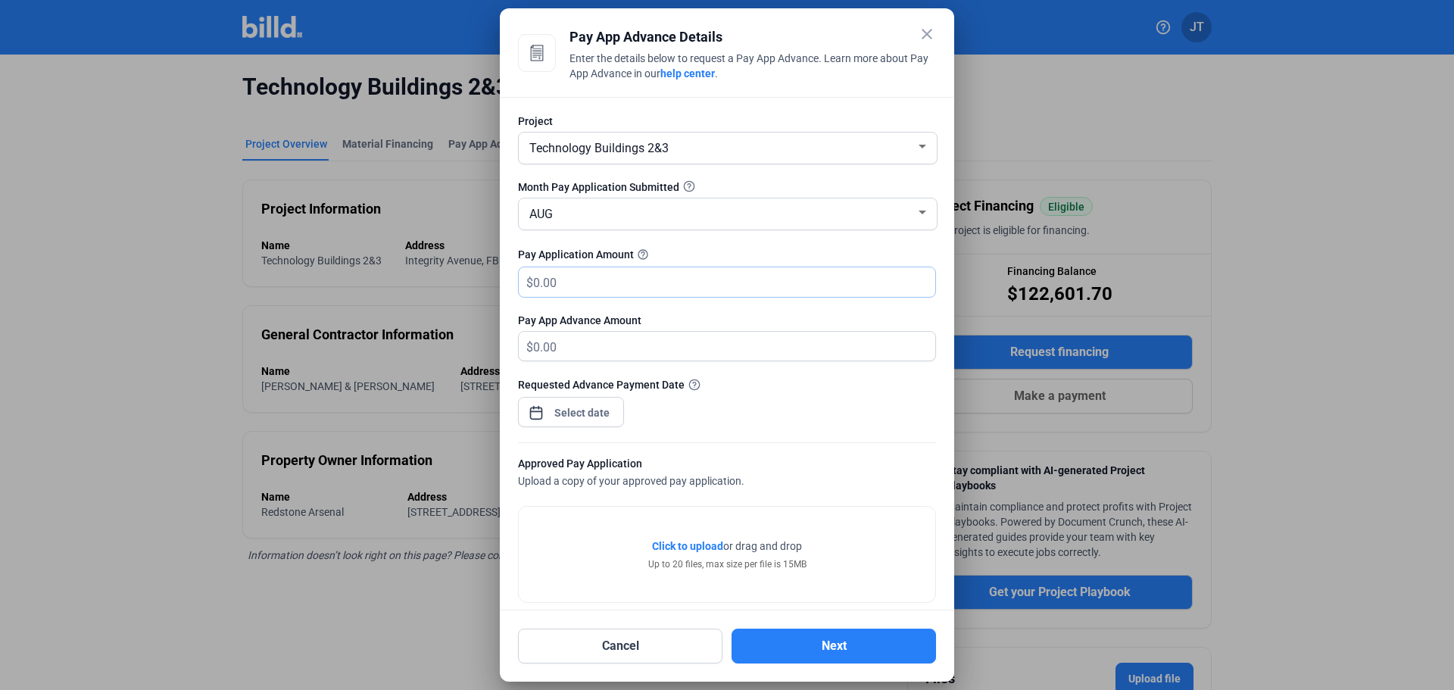
click at [582, 279] on input "text" at bounding box center [734, 282] width 402 height 30
type input "109,200"
click at [554, 406] on div "close Pay App Advance Details Enter the details below to request a Pay App Adva…" at bounding box center [727, 345] width 1454 height 690
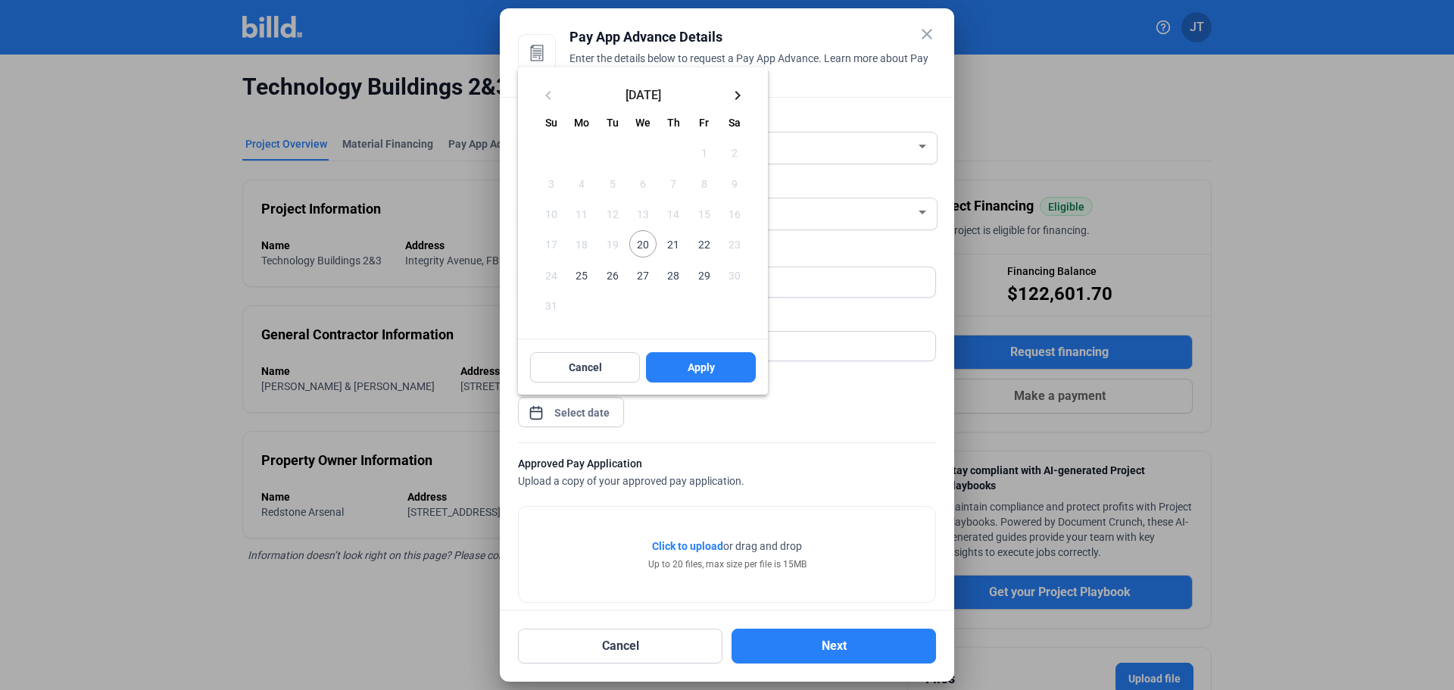
click at [671, 249] on span "21" at bounding box center [673, 243] width 27 height 27
click at [706, 369] on span "Apply" at bounding box center [701, 367] width 27 height 15
click at [624, 372] on button "Cancel" at bounding box center [585, 367] width 110 height 30
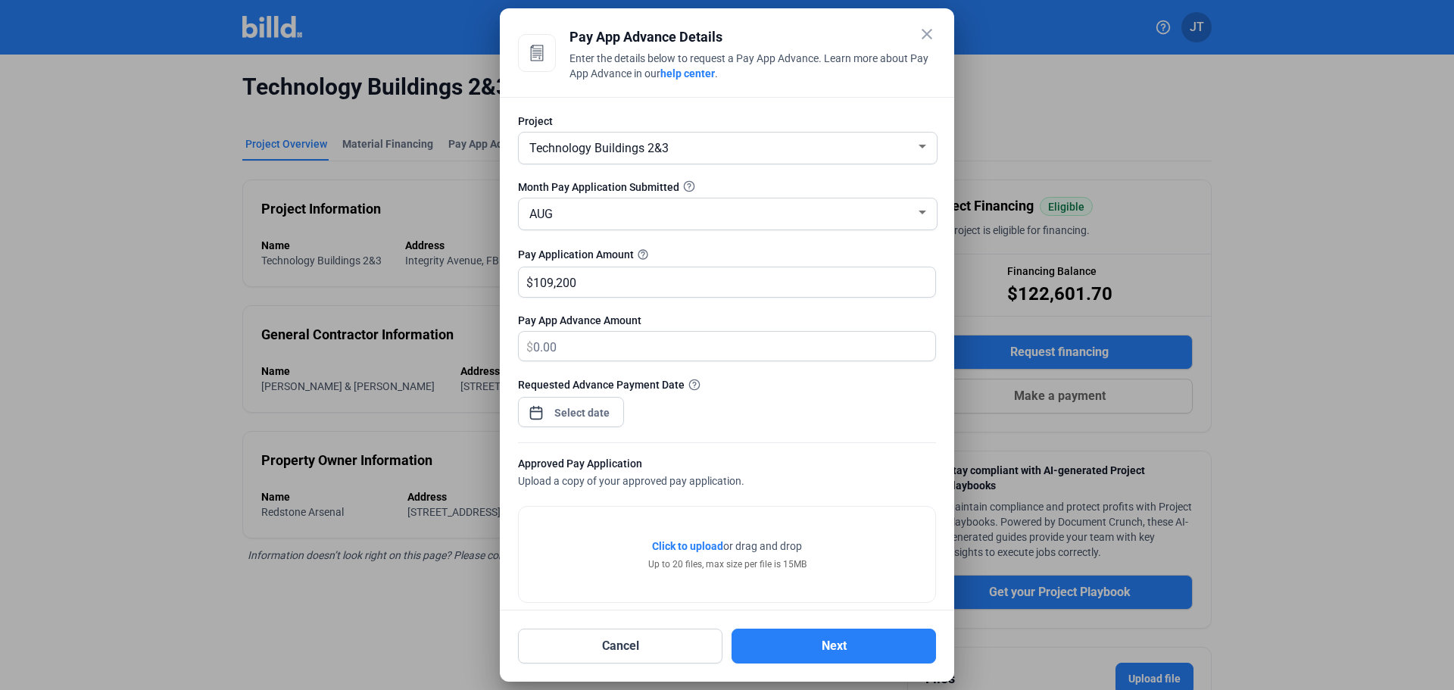
click at [827, 479] on div "Approved Pay Application Upload a copy of your approved pay application." at bounding box center [727, 473] width 418 height 35
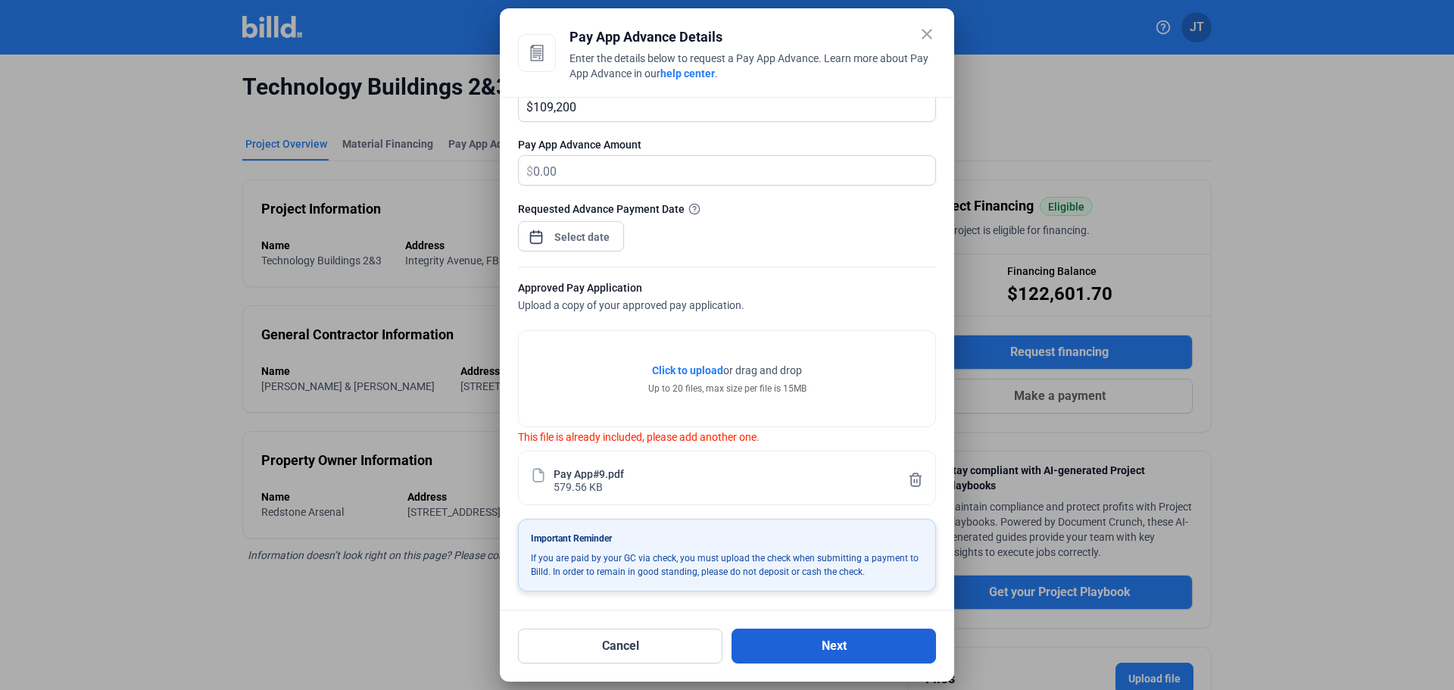
click at [844, 648] on button "Next" at bounding box center [834, 646] width 204 height 35
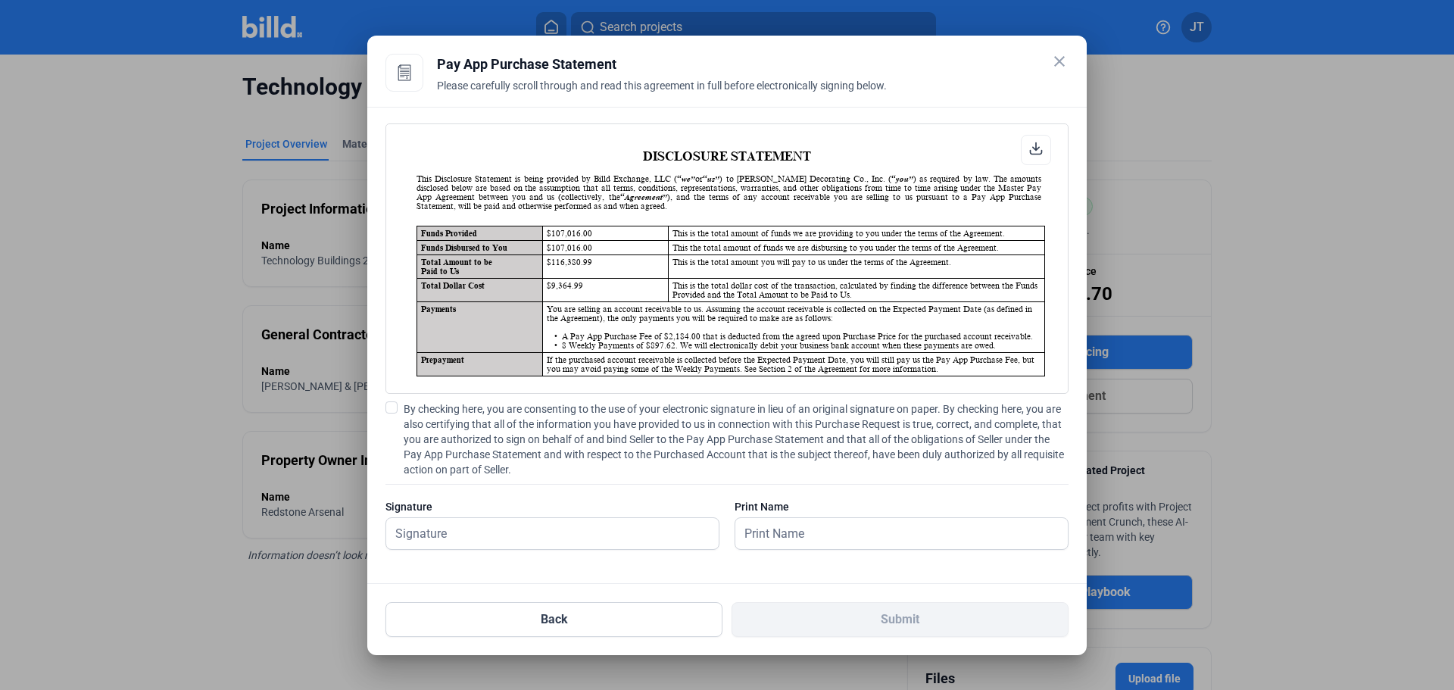
scroll to position [1, 0]
click at [448, 519] on input "text" at bounding box center [544, 533] width 316 height 31
click at [388, 407] on span at bounding box center [391, 407] width 12 height 12
click at [0, 0] on input "By checking here, you are consenting to the use of your electronic signature in…" at bounding box center [0, 0] width 0 height 0
click at [453, 536] on input "text" at bounding box center [552, 533] width 332 height 31
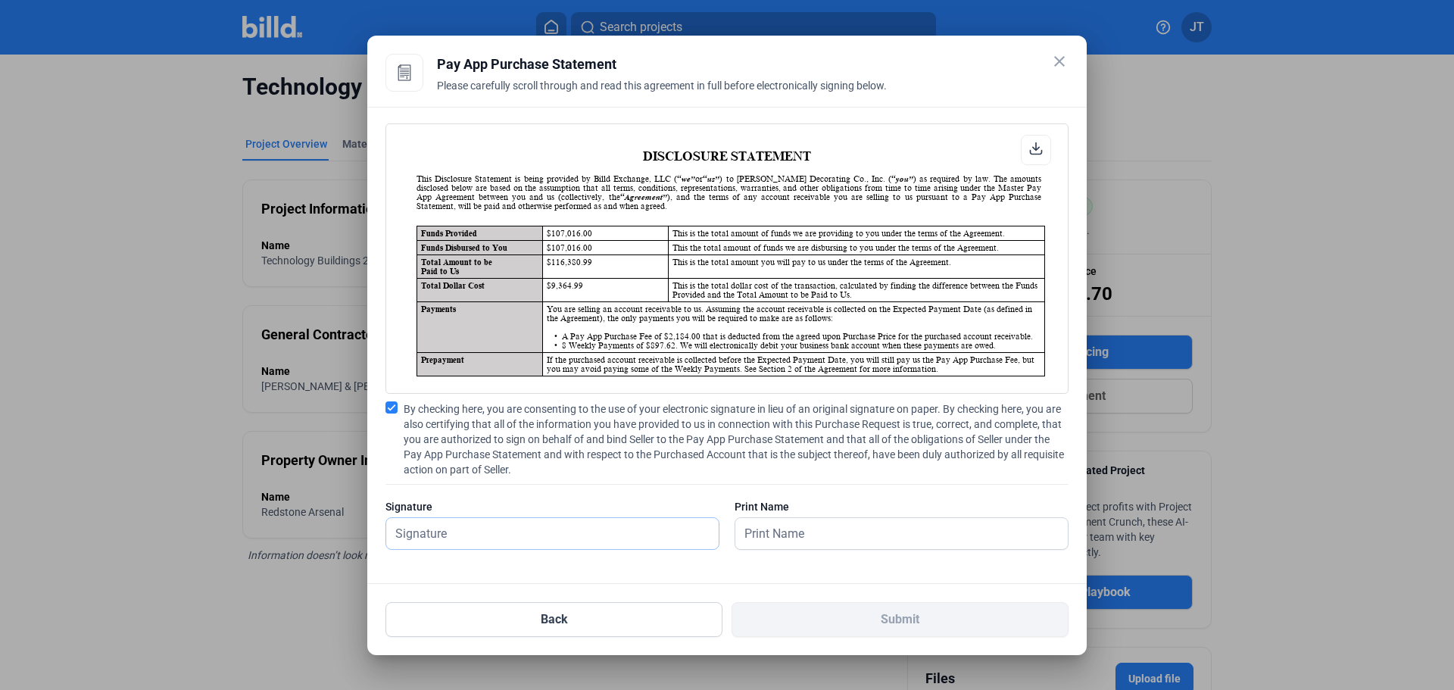
type input "[PERSON_NAME]"
click at [848, 531] on input "text" at bounding box center [901, 533] width 332 height 31
type input "[PERSON_NAME]"
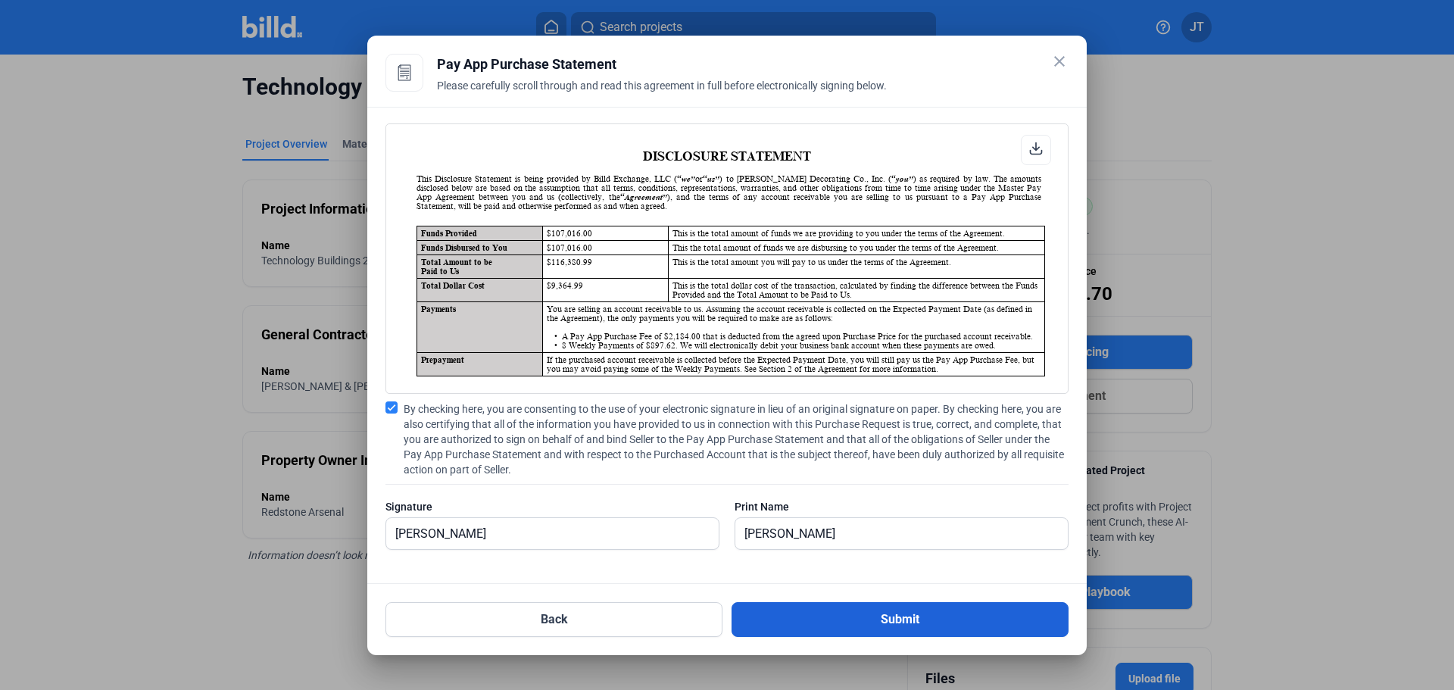
click at [930, 620] on button "Submit" at bounding box center [900, 619] width 337 height 35
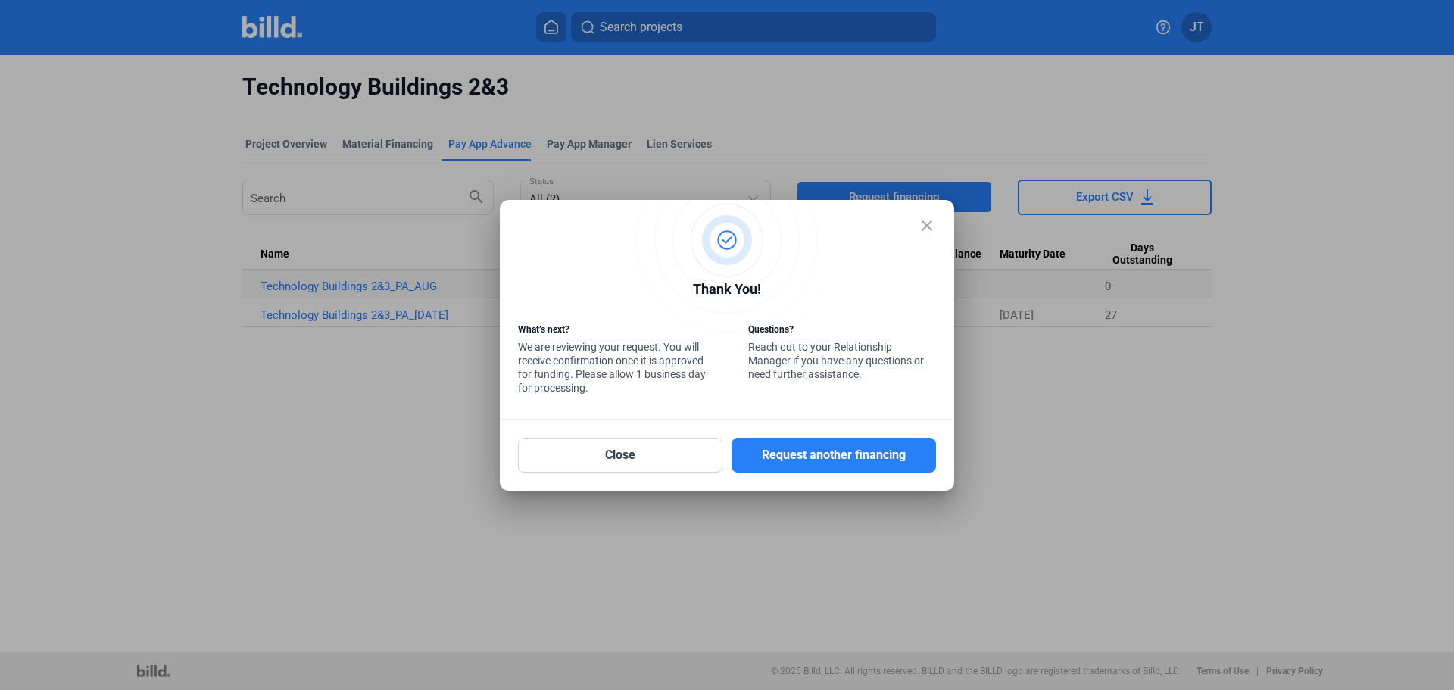
click at [928, 221] on mat-icon "close" at bounding box center [927, 226] width 18 height 18
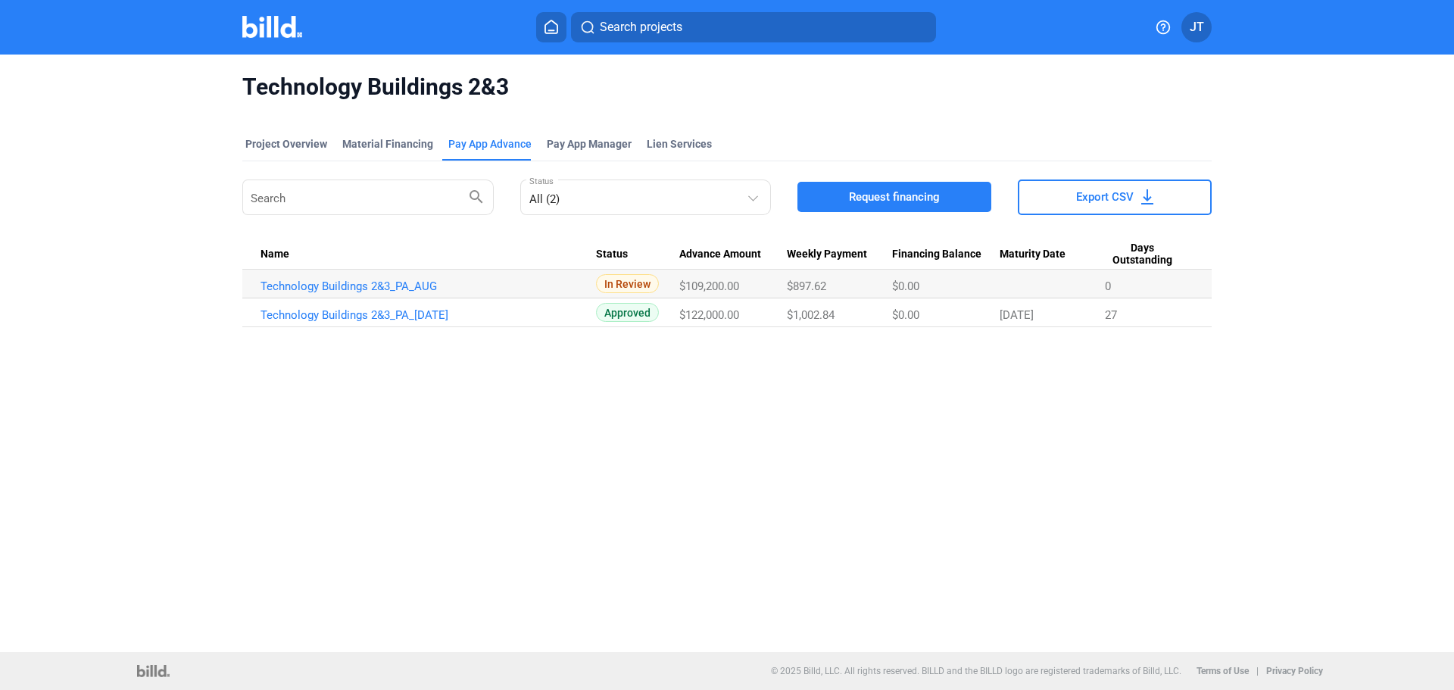
click at [808, 449] on div "Technology Buildings 2&3 Project Overview Material Financing Pay App Advance Pa…" at bounding box center [727, 353] width 1454 height 597
click at [748, 386] on div "Technology Buildings 2&3 Project Overview Material Financing Pay App Advance Pa…" at bounding box center [727, 353] width 1454 height 597
